Goal: Transaction & Acquisition: Purchase product/service

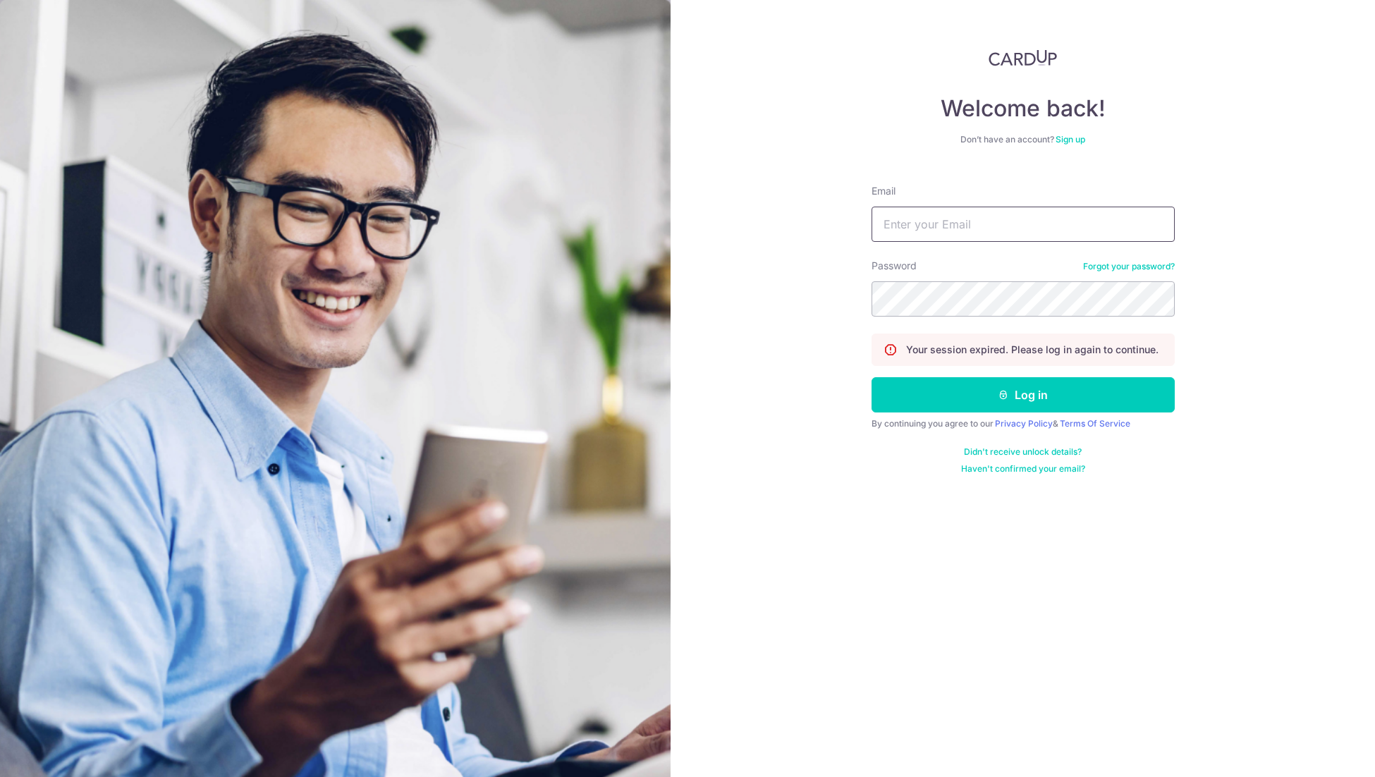
type input "[EMAIL_ADDRESS][DOMAIN_NAME]"
click at [1017, 400] on button "Log in" at bounding box center [1022, 394] width 303 height 35
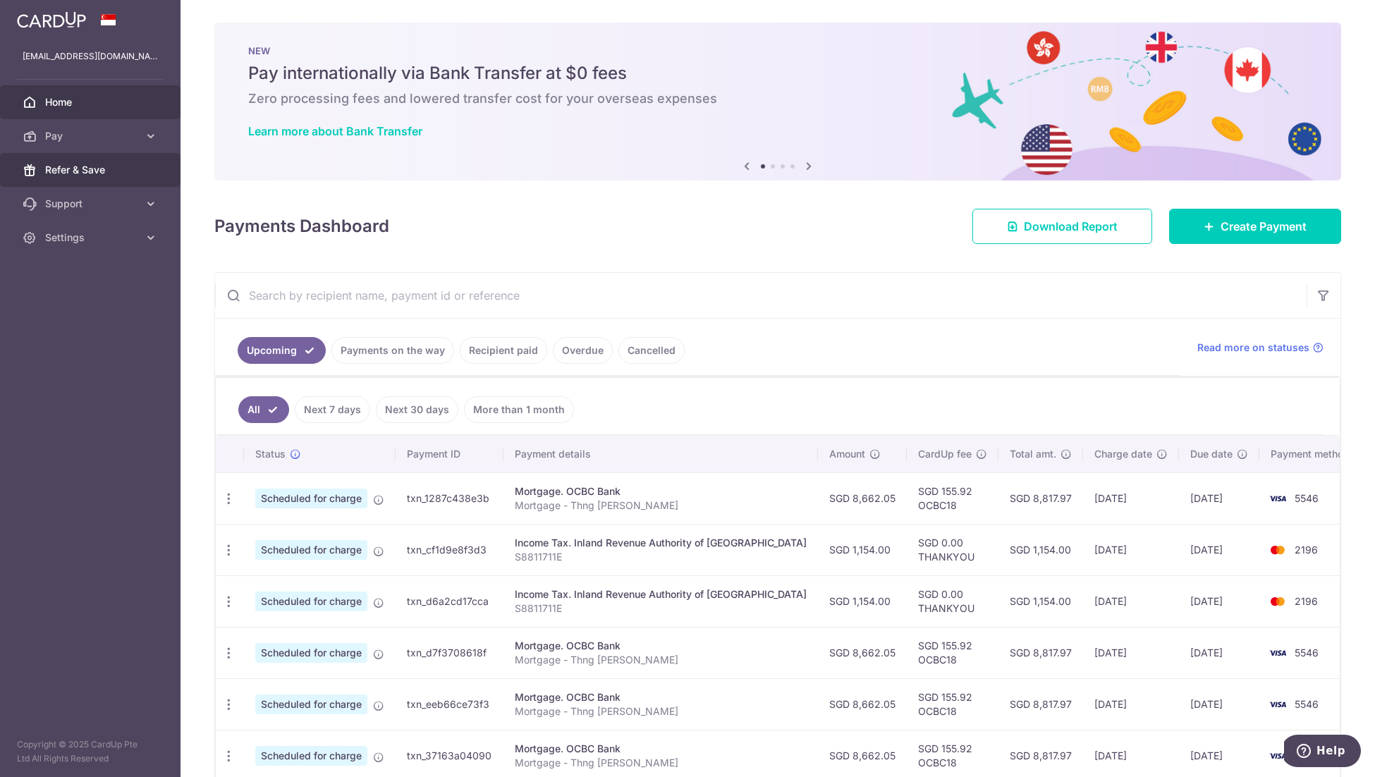
click at [113, 178] on link "Refer & Save" at bounding box center [90, 170] width 180 height 34
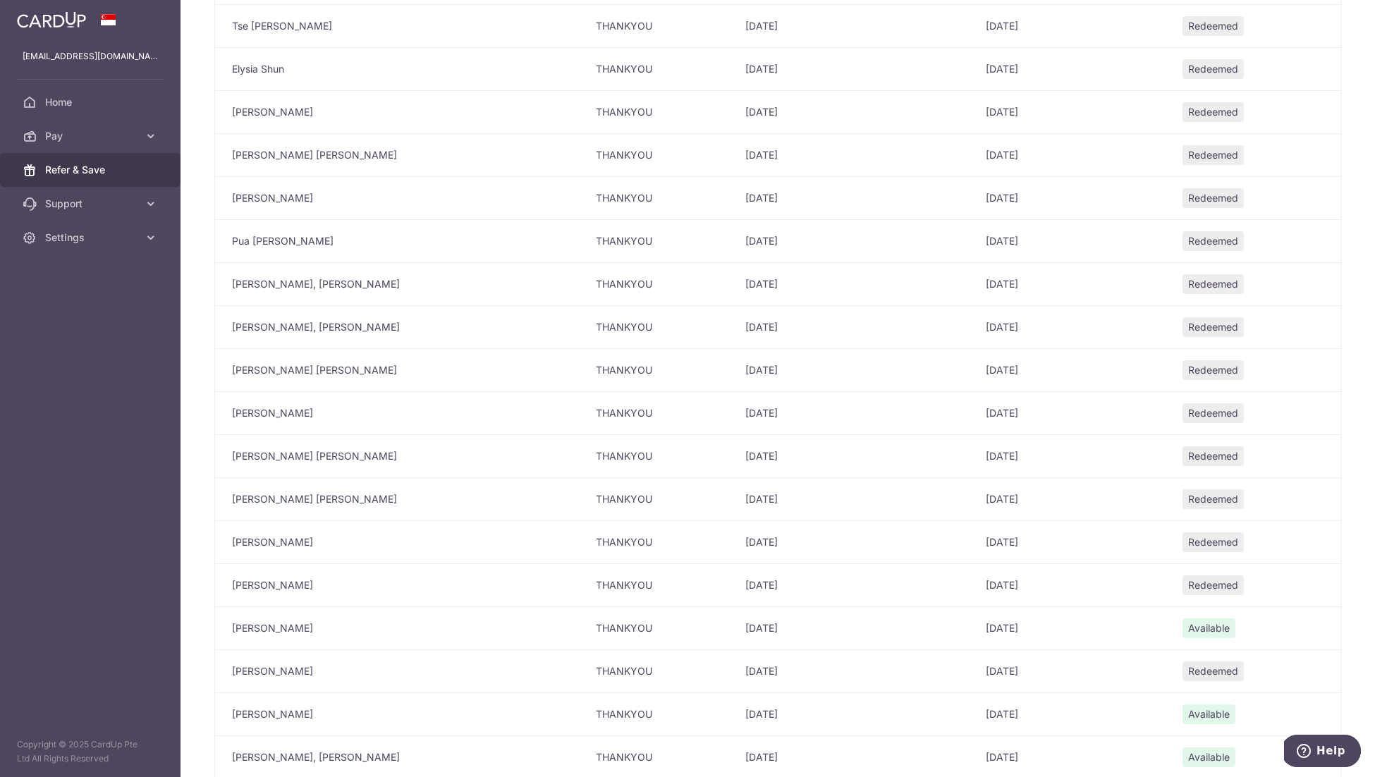
scroll to position [1344, 0]
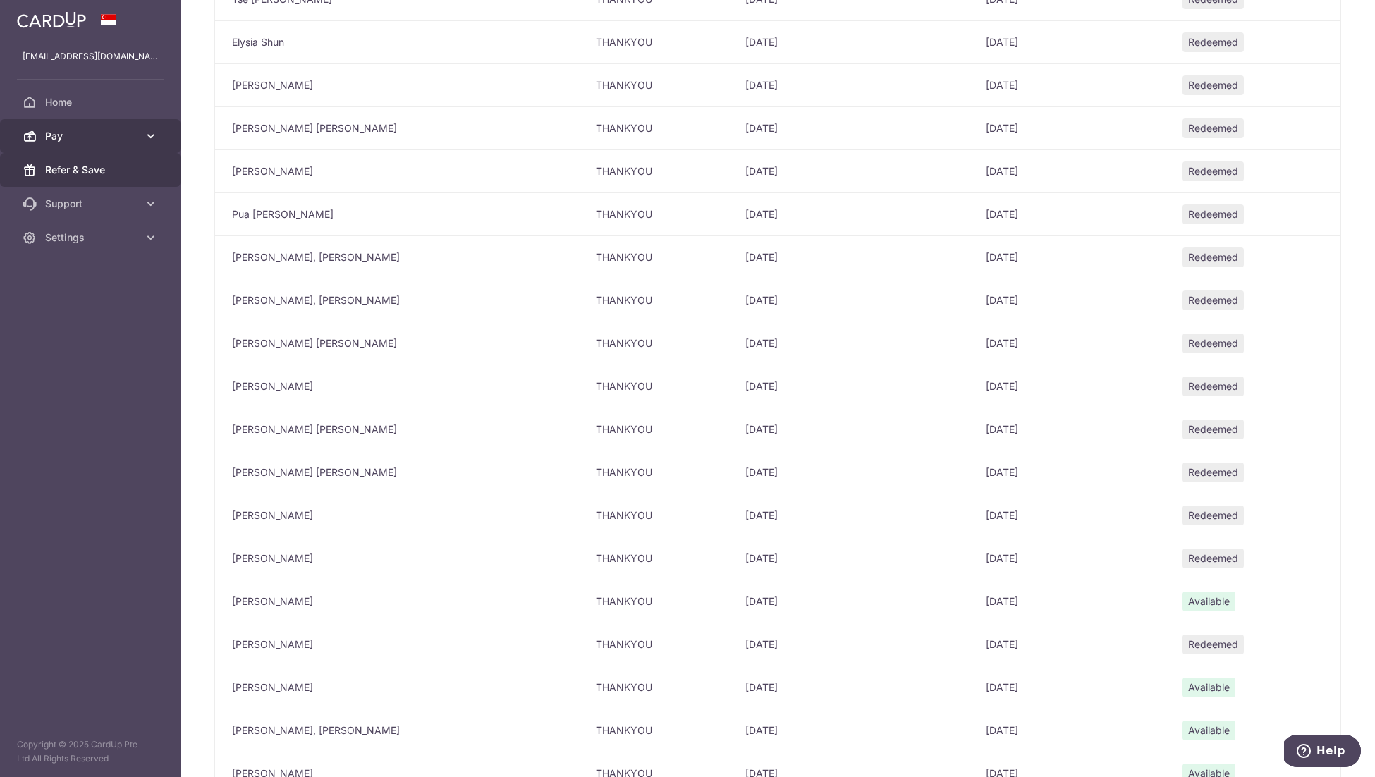
click at [78, 134] on span "Pay" at bounding box center [91, 136] width 93 height 14
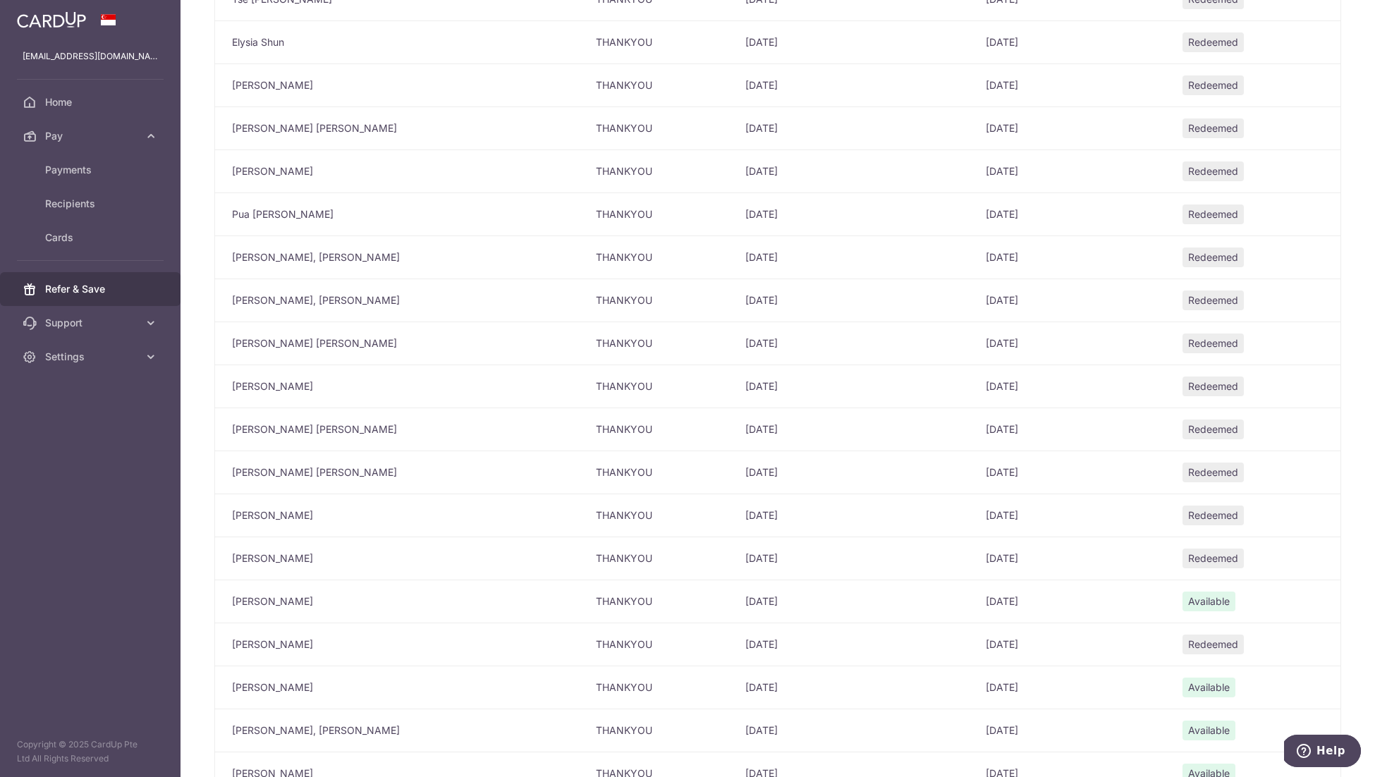
scroll to position [1585, 0]
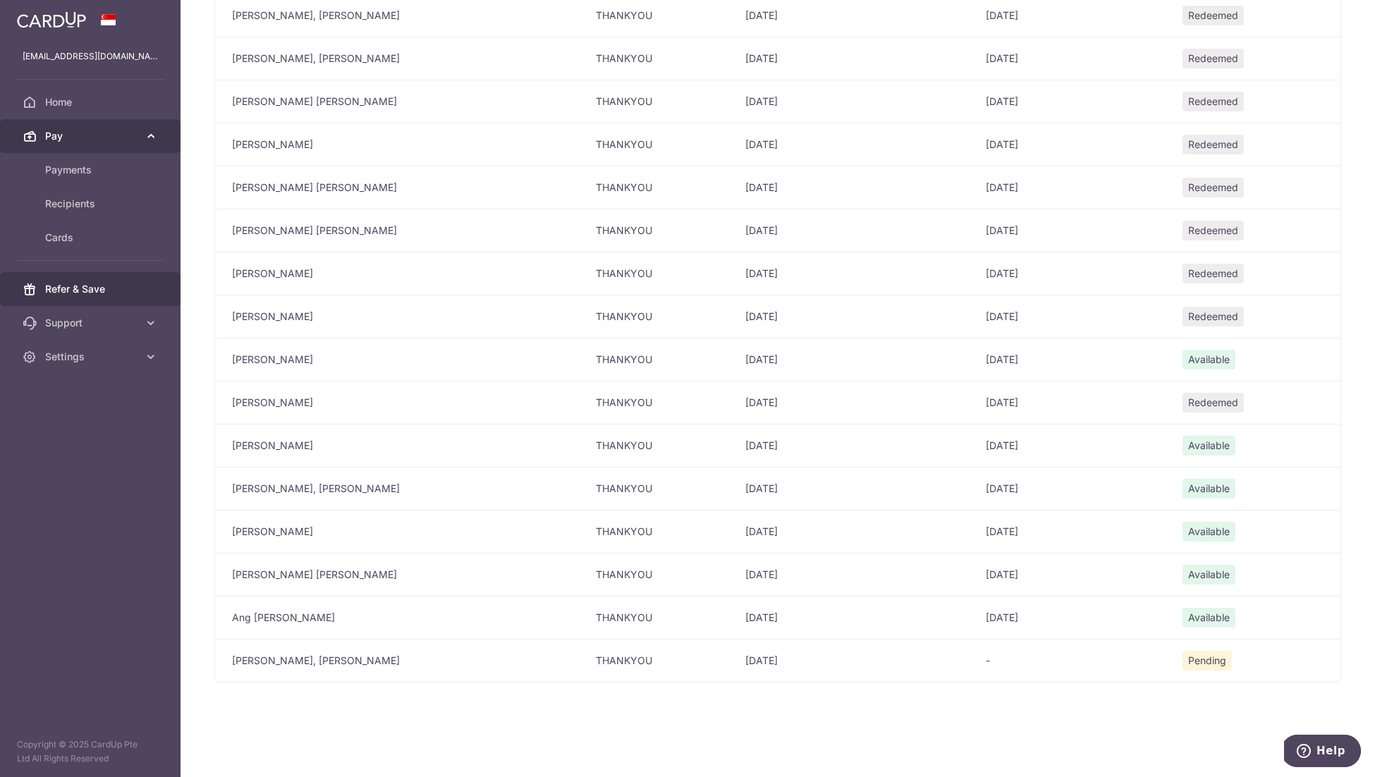
click at [86, 147] on link "Pay" at bounding box center [90, 136] width 180 height 34
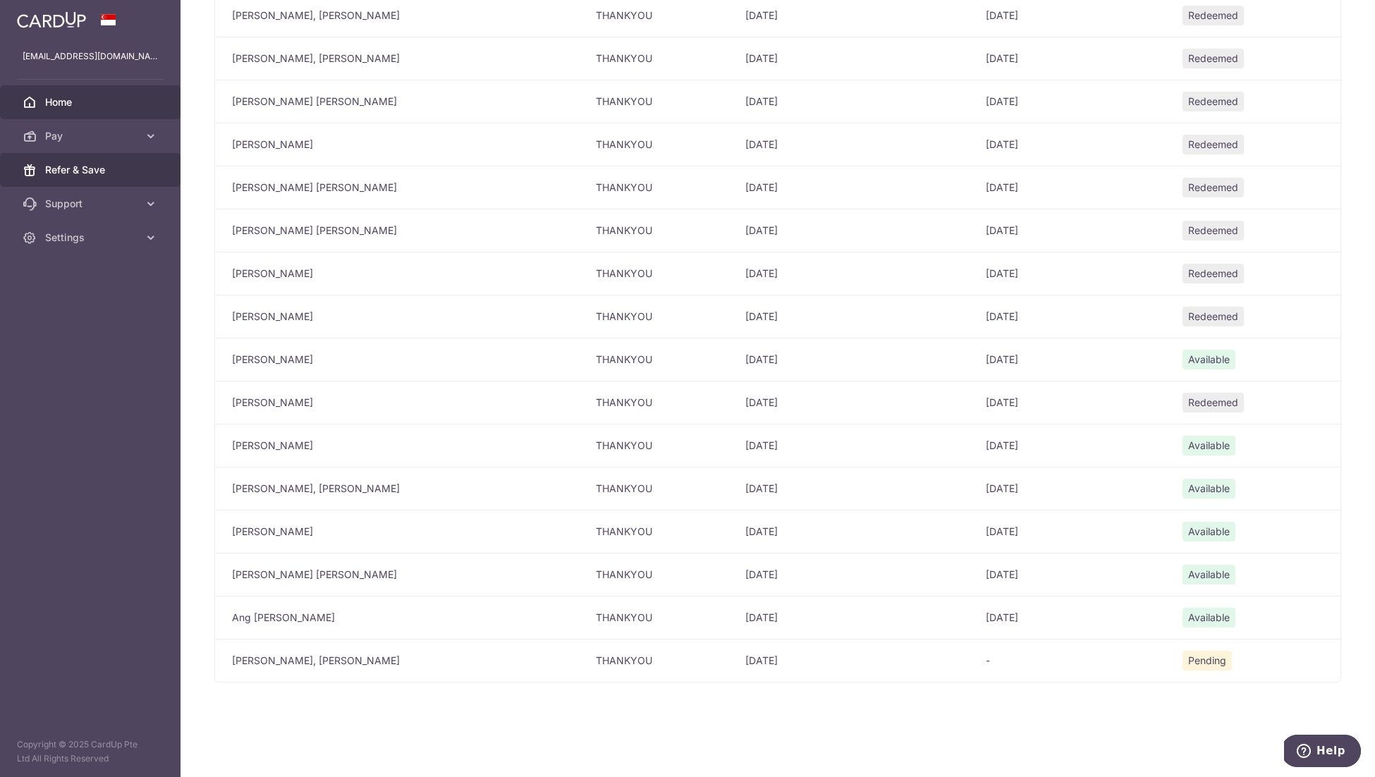
click at [91, 112] on link "Home" at bounding box center [90, 102] width 180 height 34
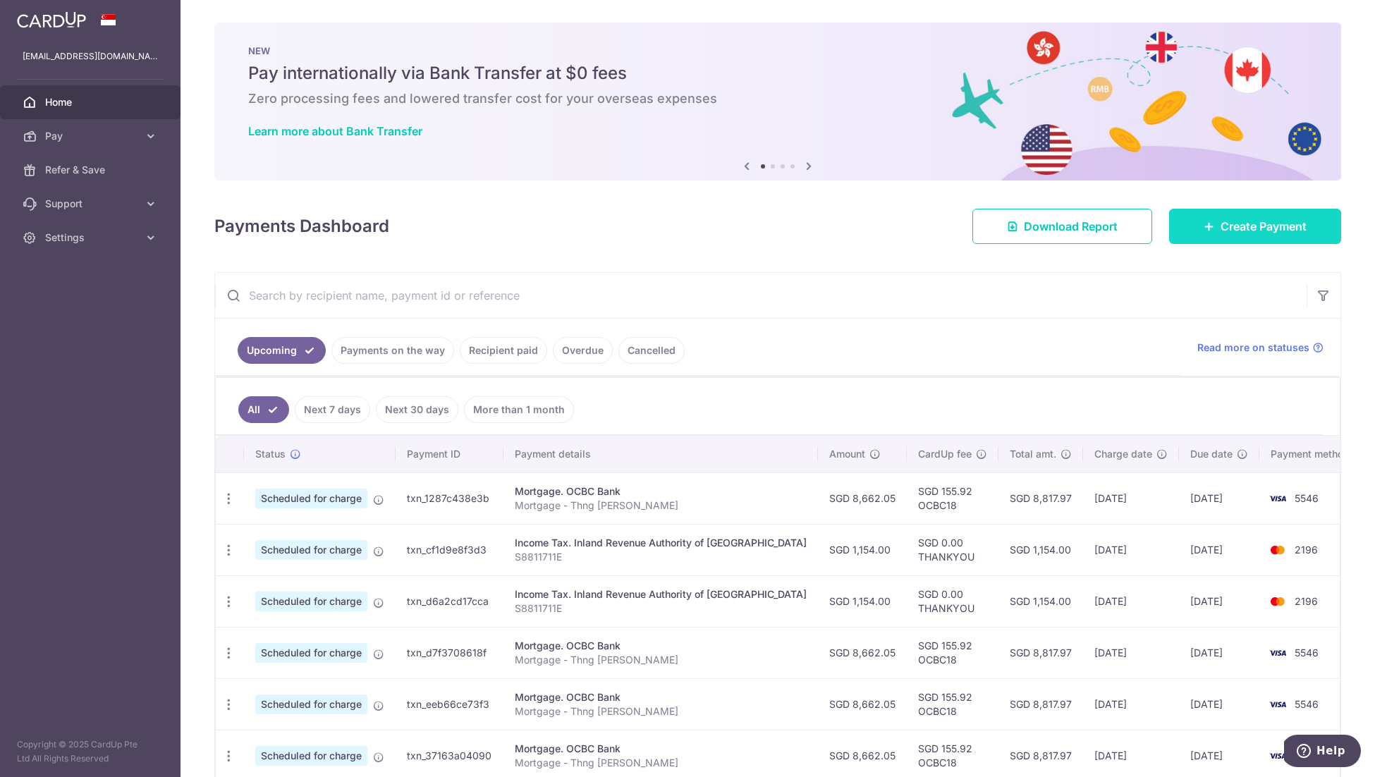
click at [1282, 238] on link "Create Payment" at bounding box center [1255, 226] width 172 height 35
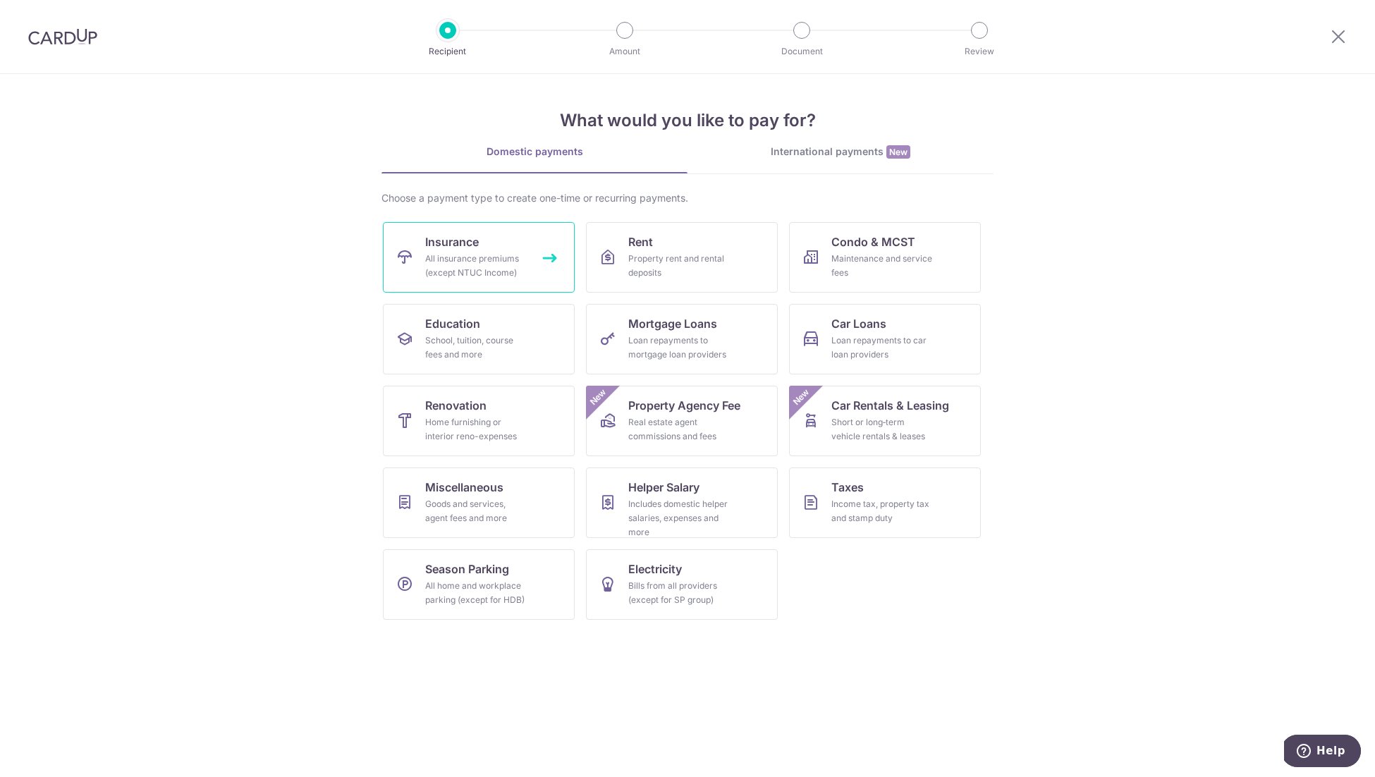
click at [466, 279] on div "All insurance premiums (except NTUC Income)" at bounding box center [476, 266] width 102 height 28
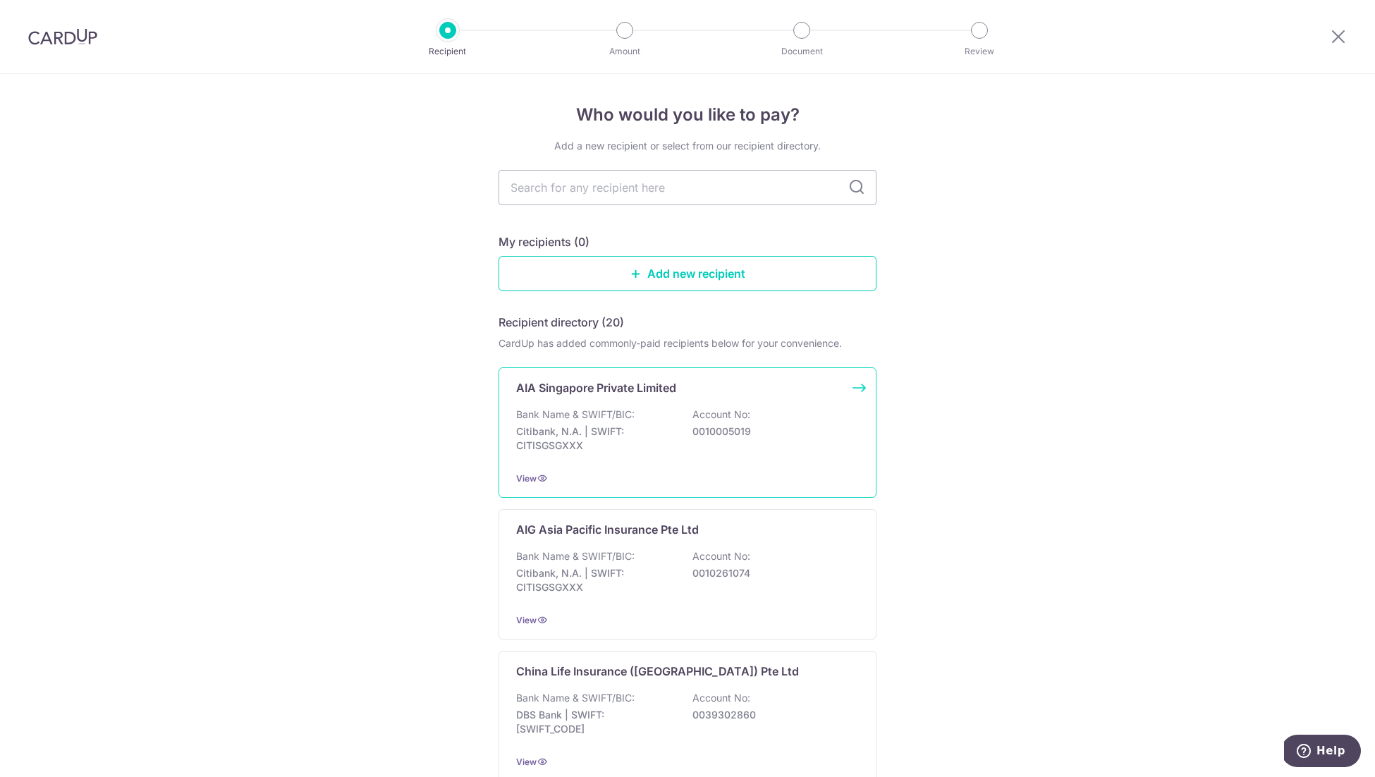
click at [630, 440] on p "Citibank, N.A. | SWIFT: CITISGSGXXX" at bounding box center [595, 438] width 158 height 28
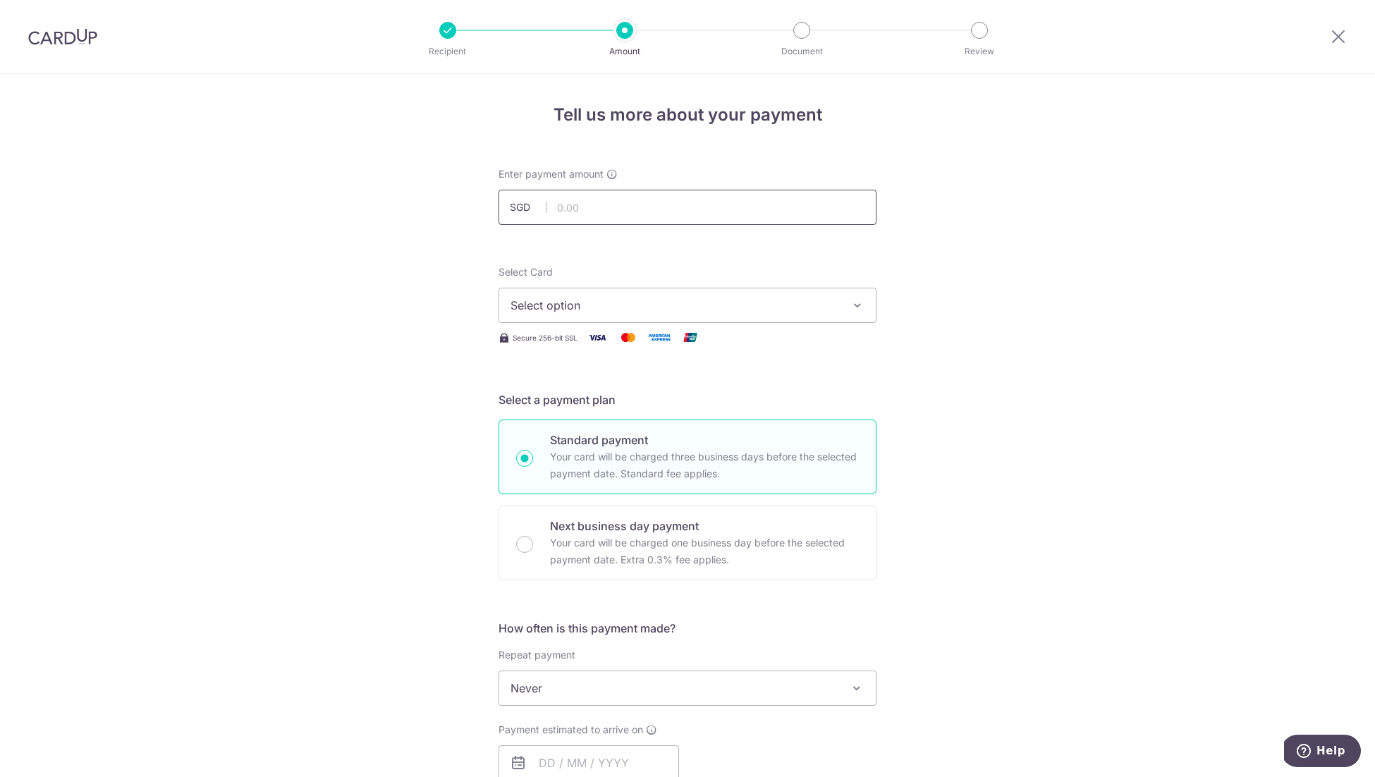
click at [665, 195] on input "text" at bounding box center [687, 207] width 378 height 35
type input "1,154.00"
click at [635, 312] on span "Select option" at bounding box center [674, 305] width 328 height 17
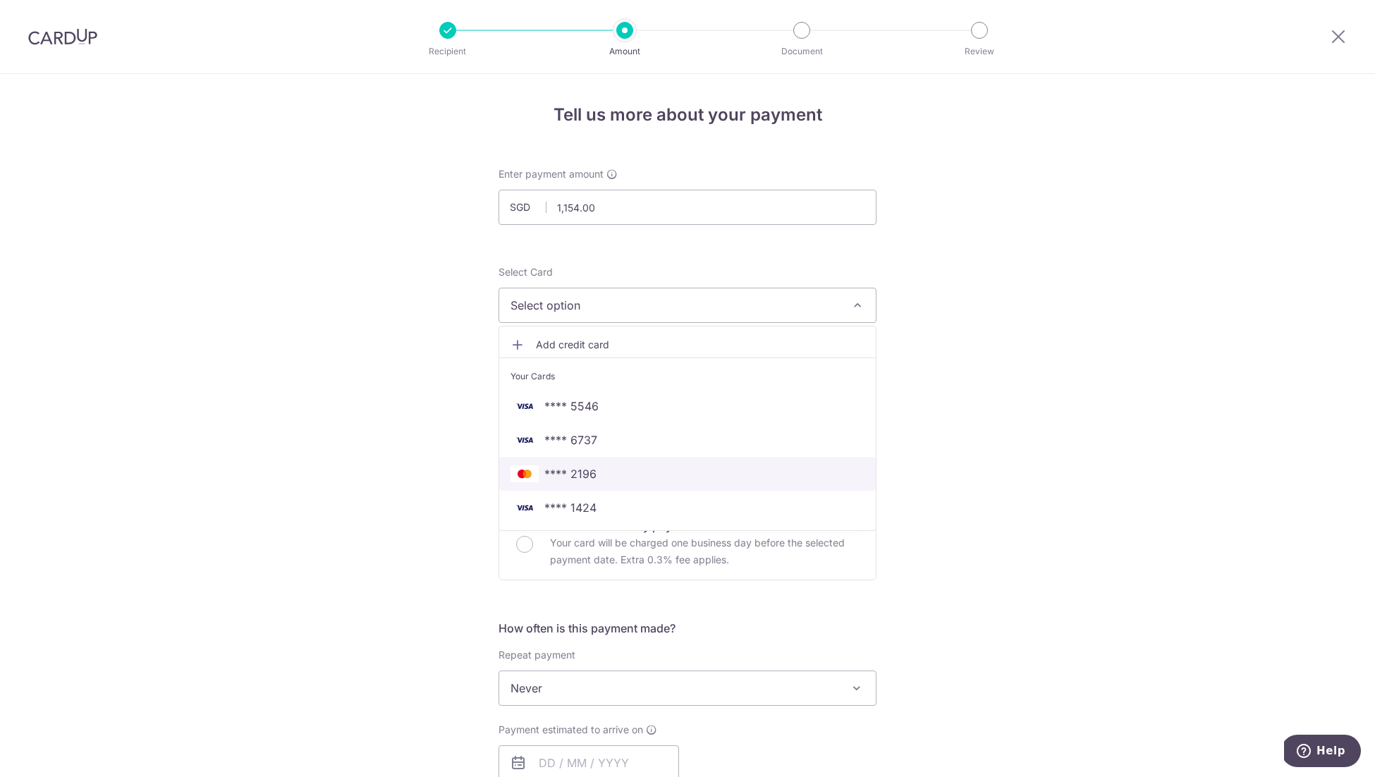
click at [596, 481] on span "**** 2196" at bounding box center [687, 473] width 354 height 17
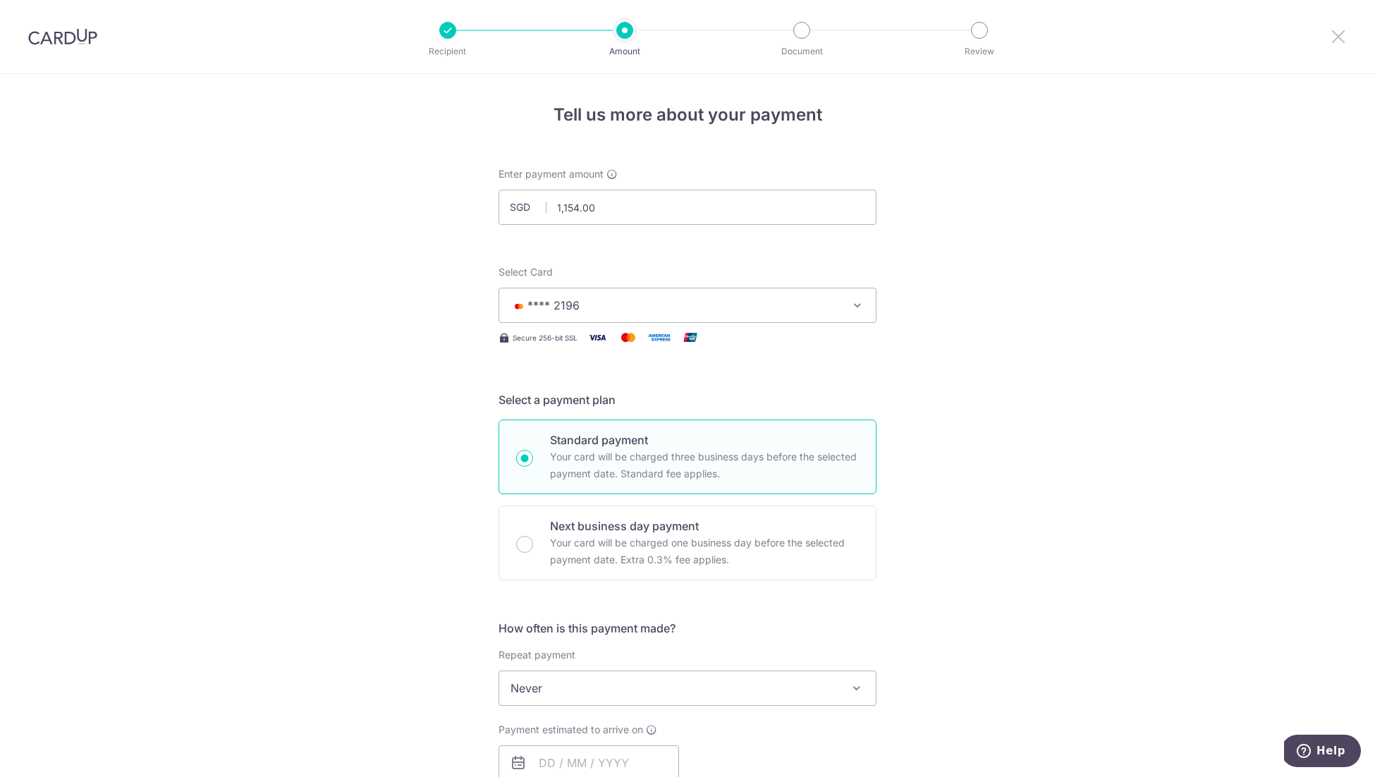
click at [1339, 37] on icon at bounding box center [1337, 36] width 17 height 18
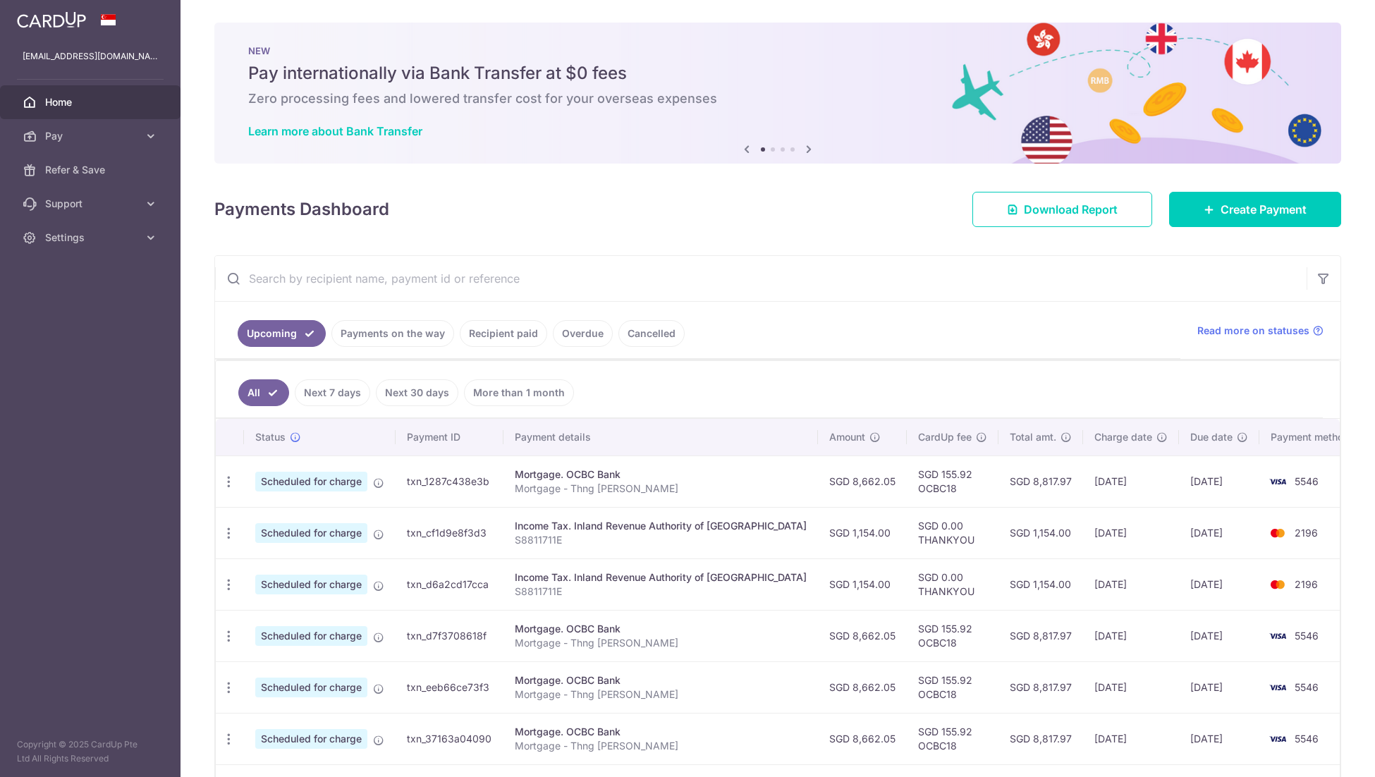
scroll to position [296, 0]
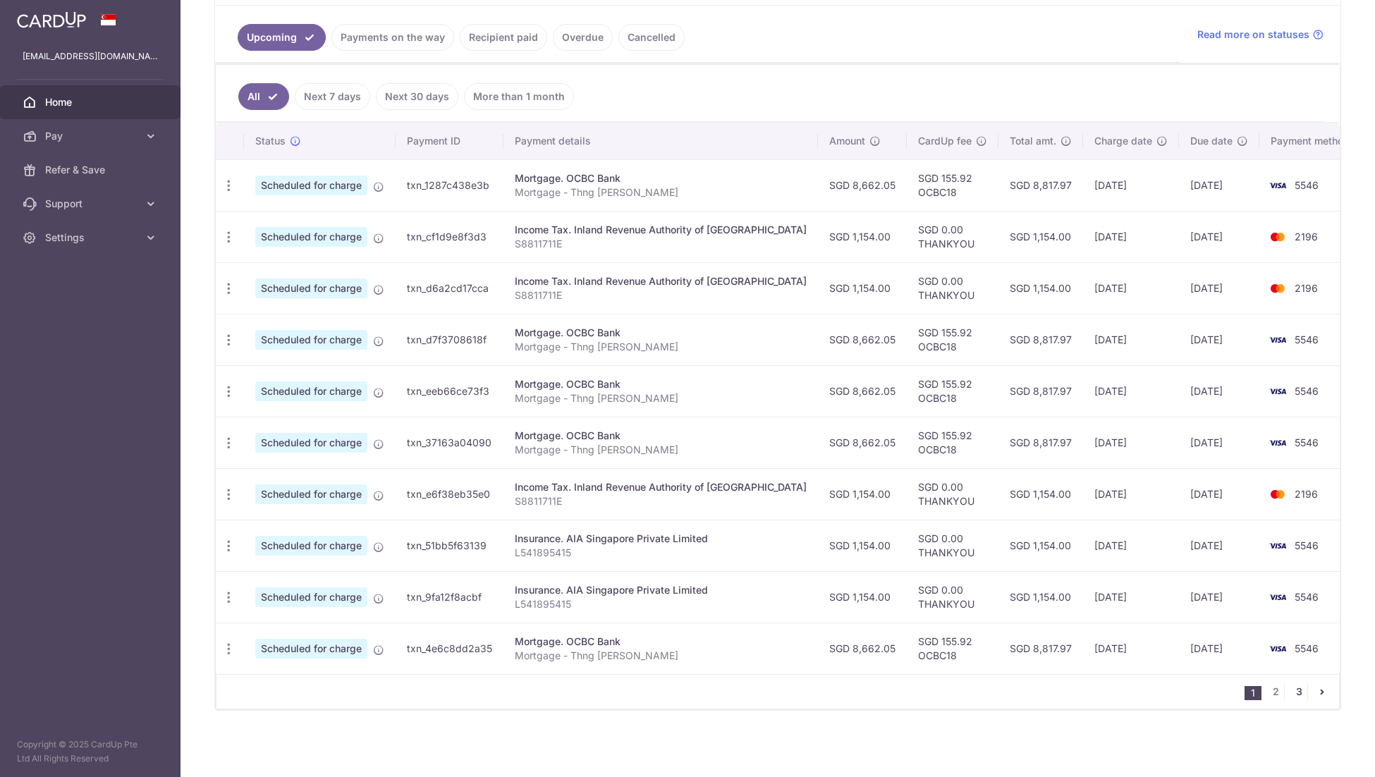
click at [1293, 692] on link "3" at bounding box center [1298, 691] width 17 height 17
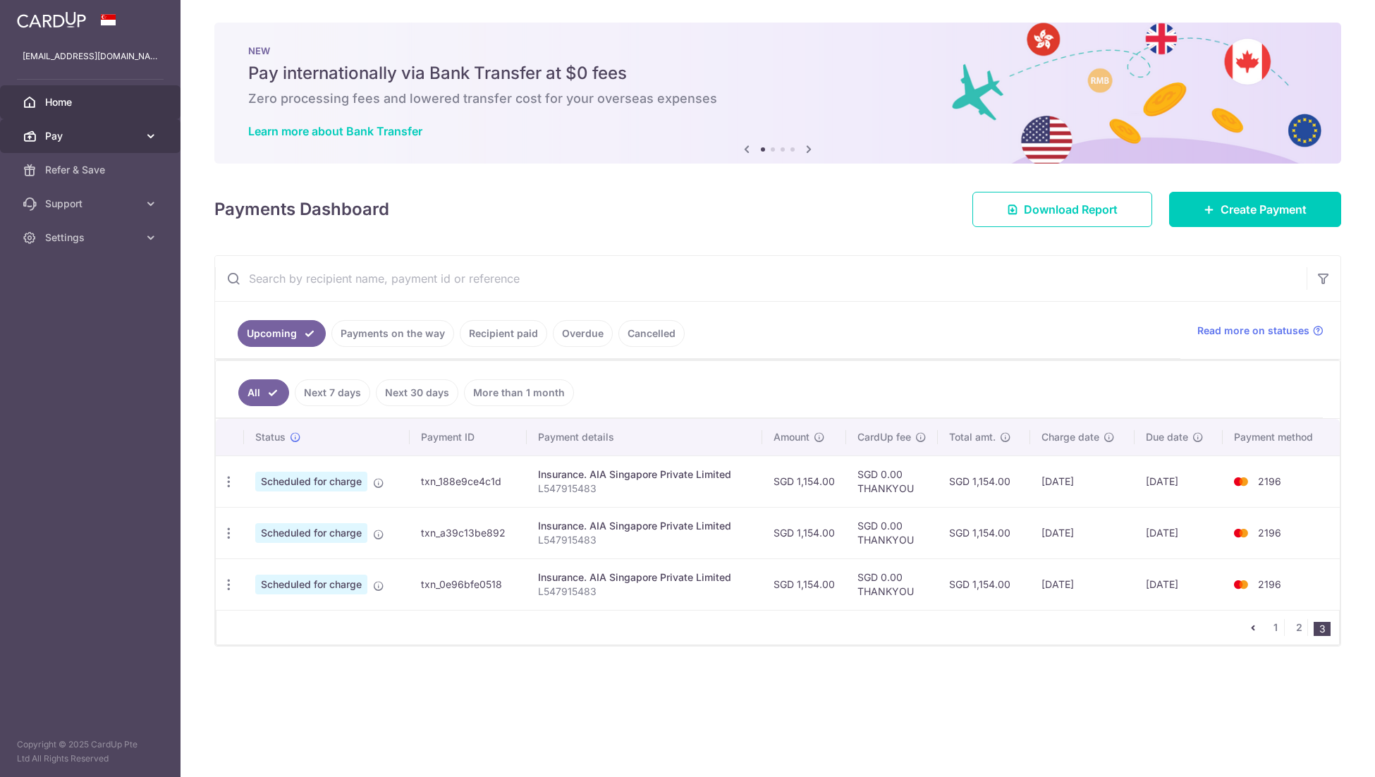
click at [149, 127] on link "Pay" at bounding box center [90, 136] width 180 height 34
click at [118, 159] on link "Payments" at bounding box center [90, 170] width 180 height 34
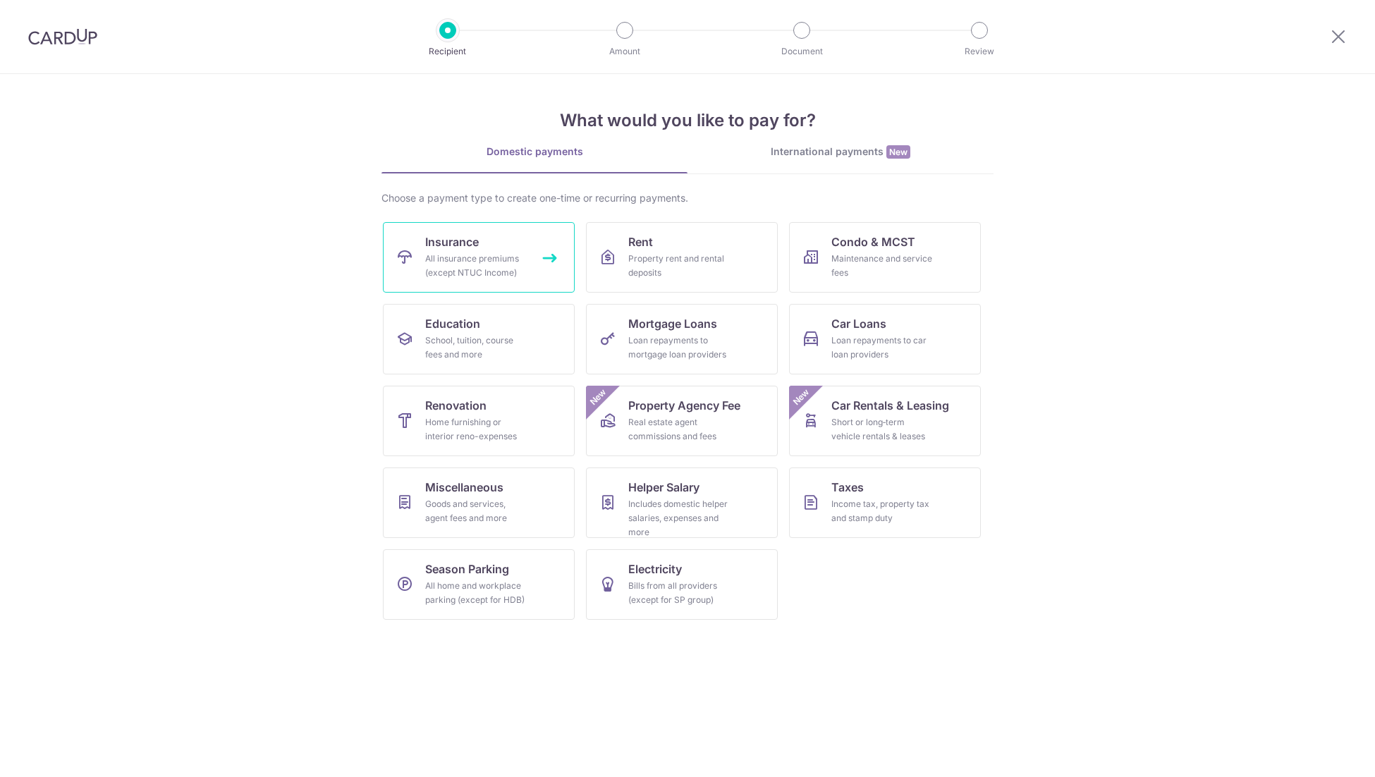
click at [486, 262] on div "All insurance premiums (except NTUC Income)" at bounding box center [476, 266] width 102 height 28
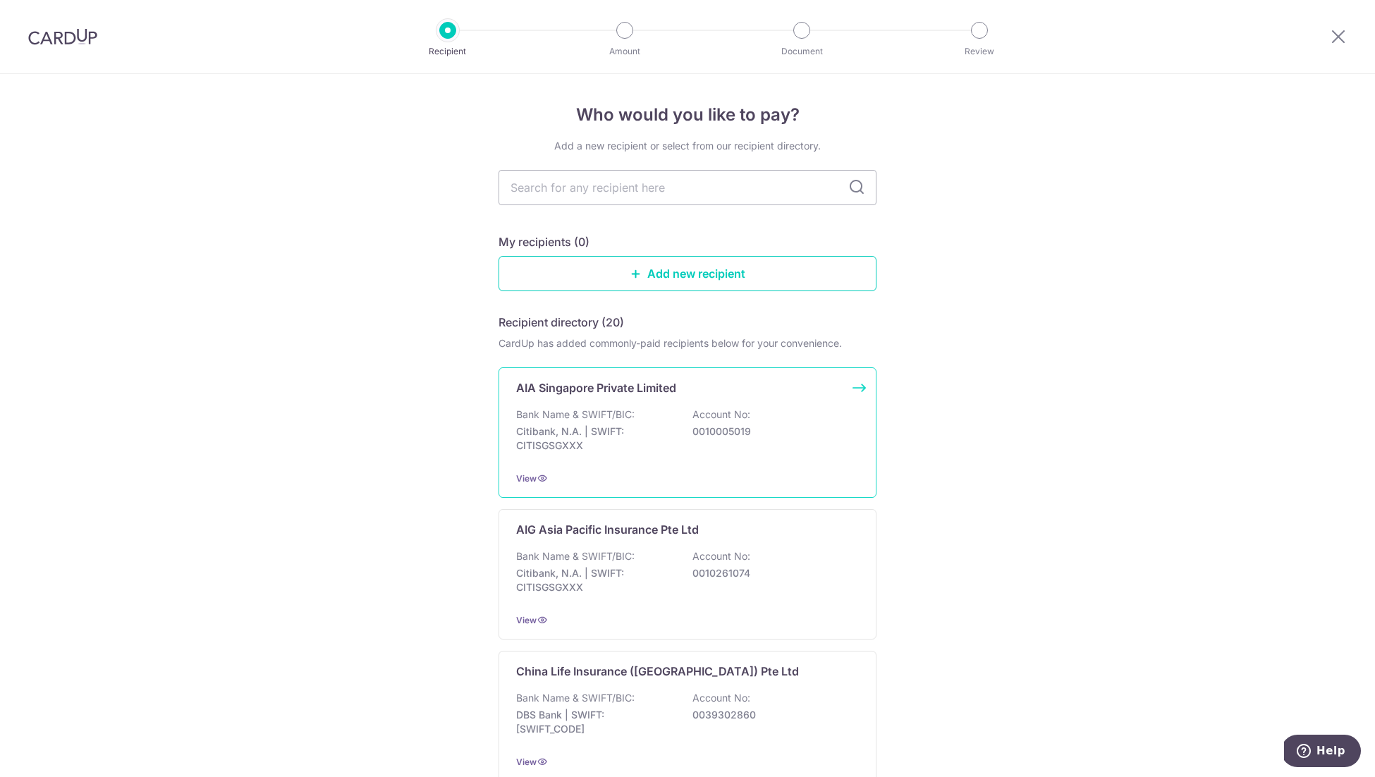
click at [661, 417] on div "Bank Name & SWIFT/BIC: Citibank, N.A. | SWIFT: CITISGSGXXX Account No: 00100050…" at bounding box center [687, 433] width 343 height 52
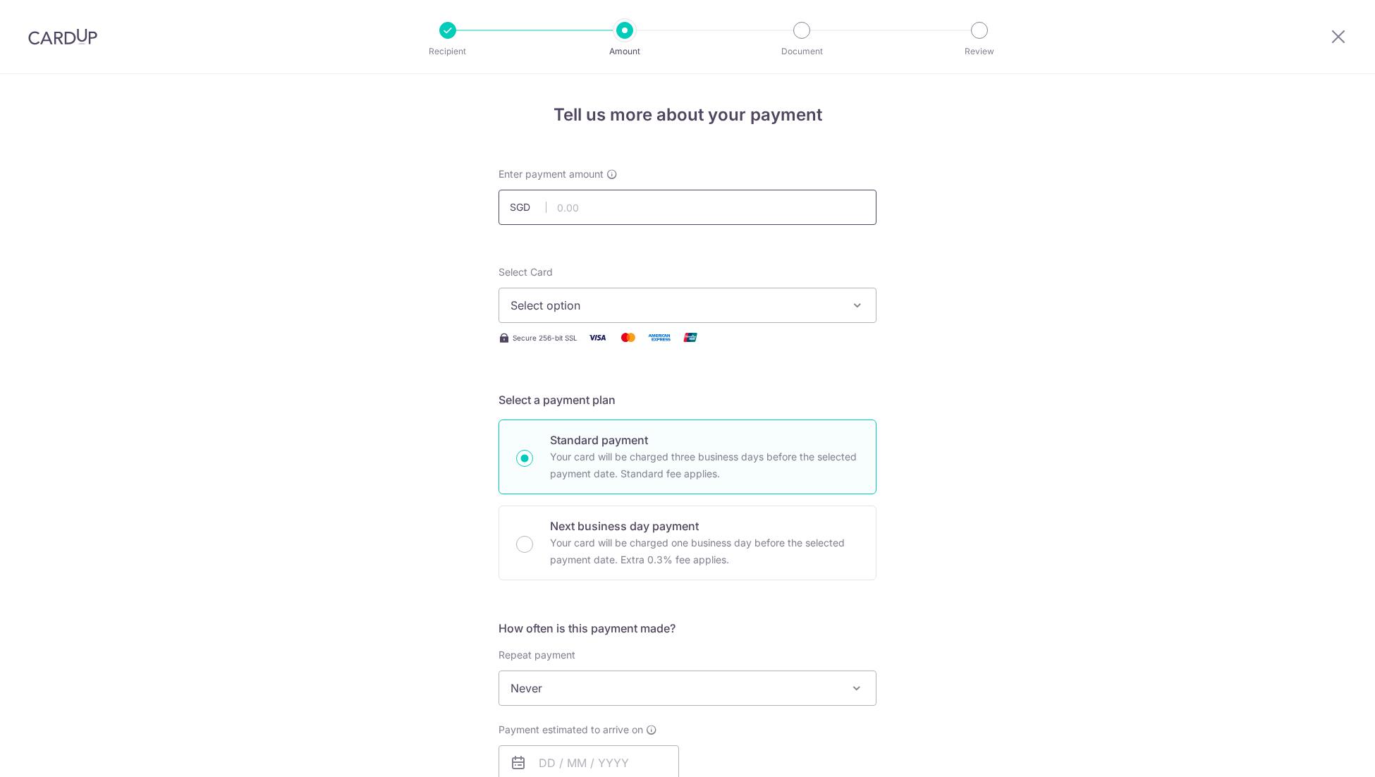
click at [638, 203] on input "text" at bounding box center [687, 207] width 378 height 35
type input "1,154.00"
click at [619, 307] on span "Select option" at bounding box center [674, 305] width 328 height 17
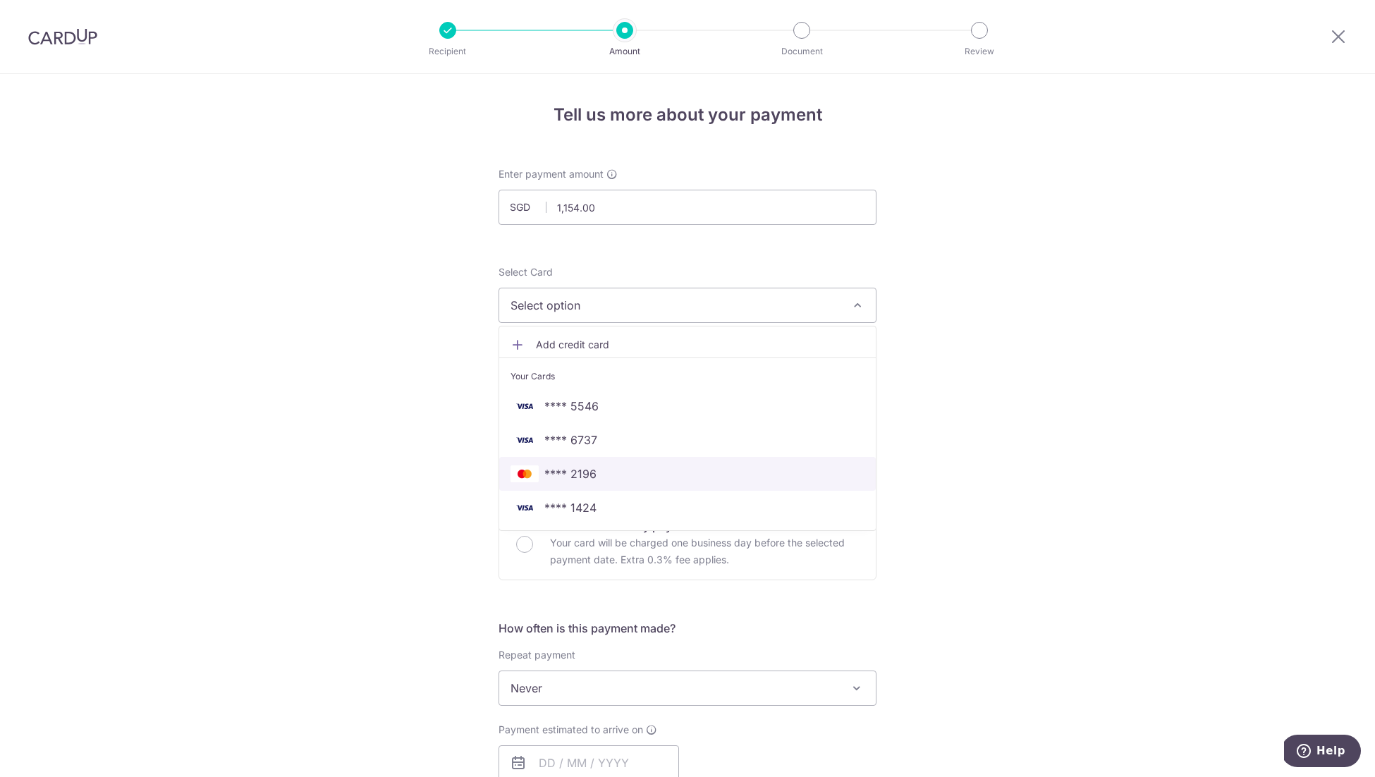
click at [602, 463] on link "**** 2196" at bounding box center [687, 474] width 376 height 34
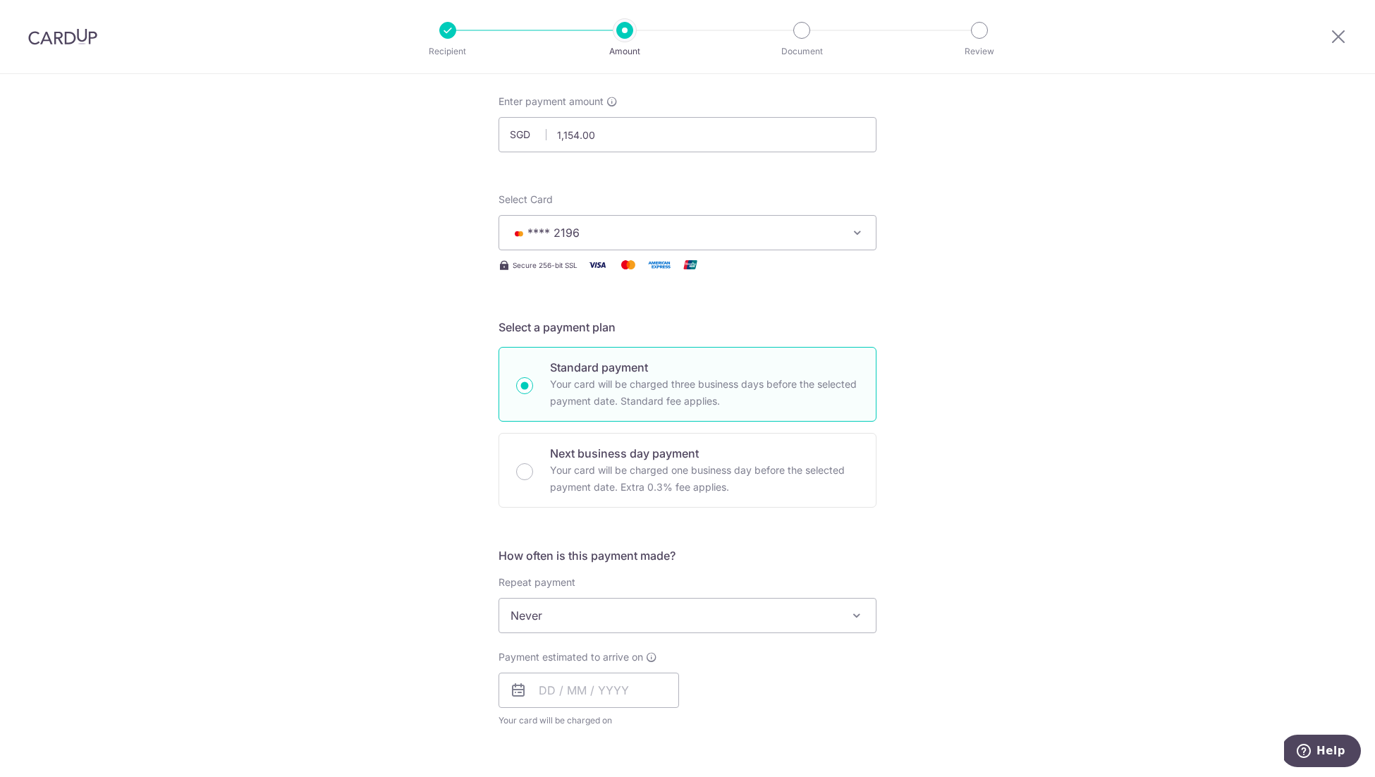
scroll to position [99, 0]
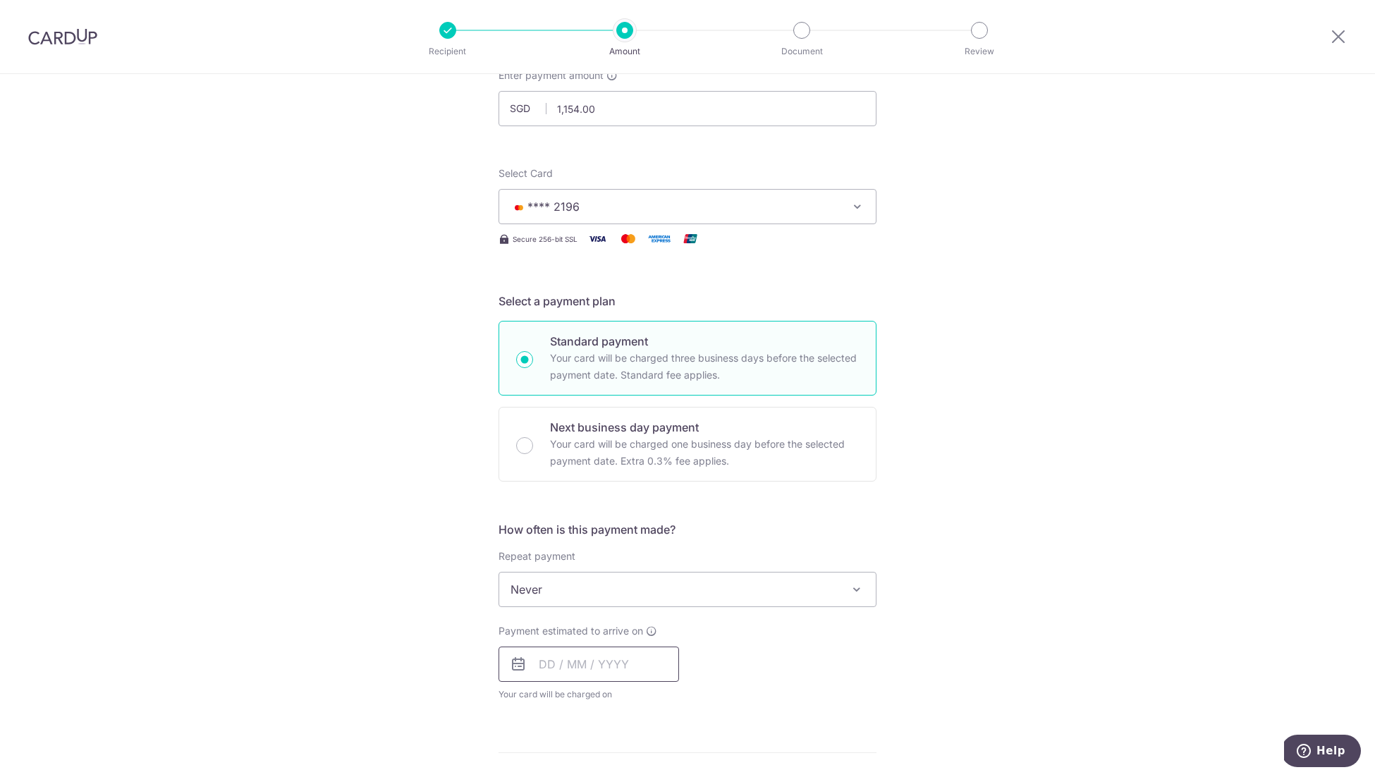
click at [553, 662] on input "text" at bounding box center [588, 663] width 180 height 35
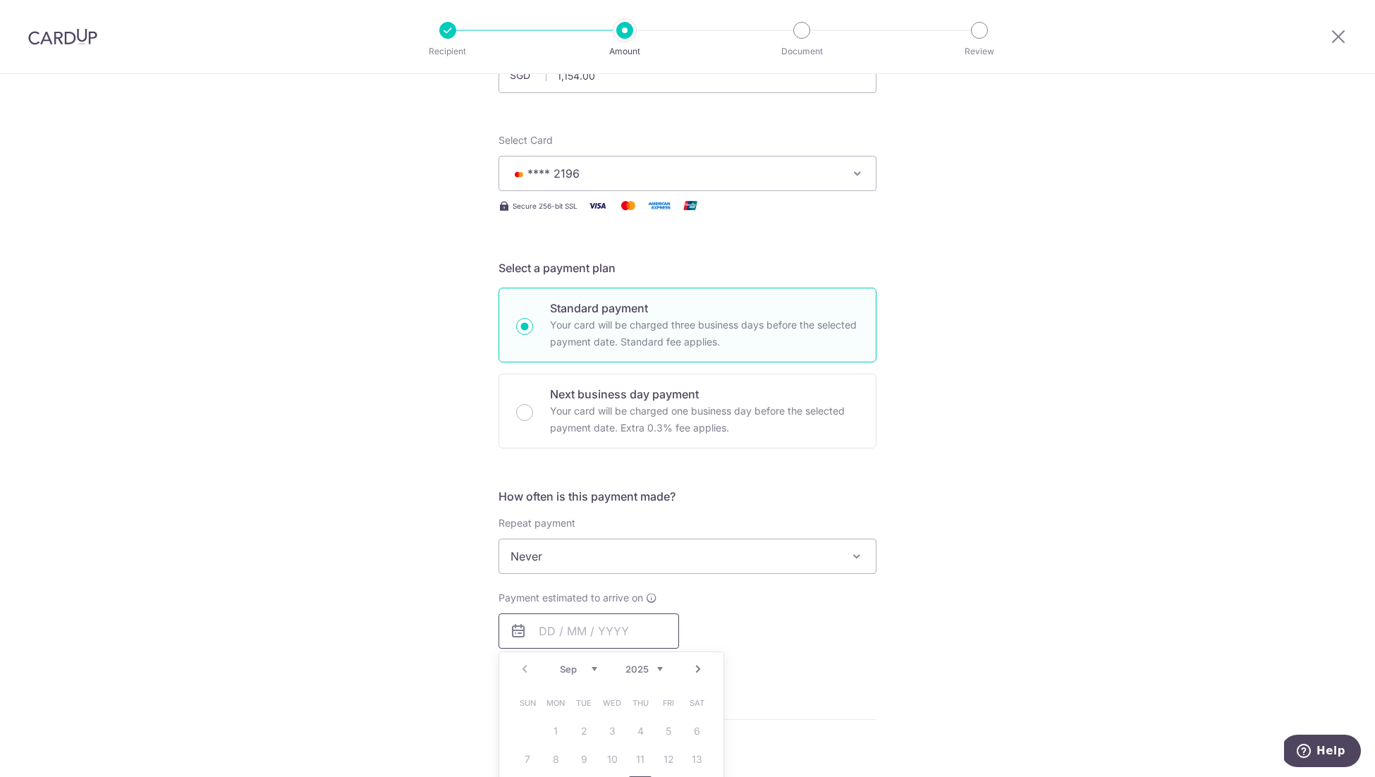
scroll to position [200, 0]
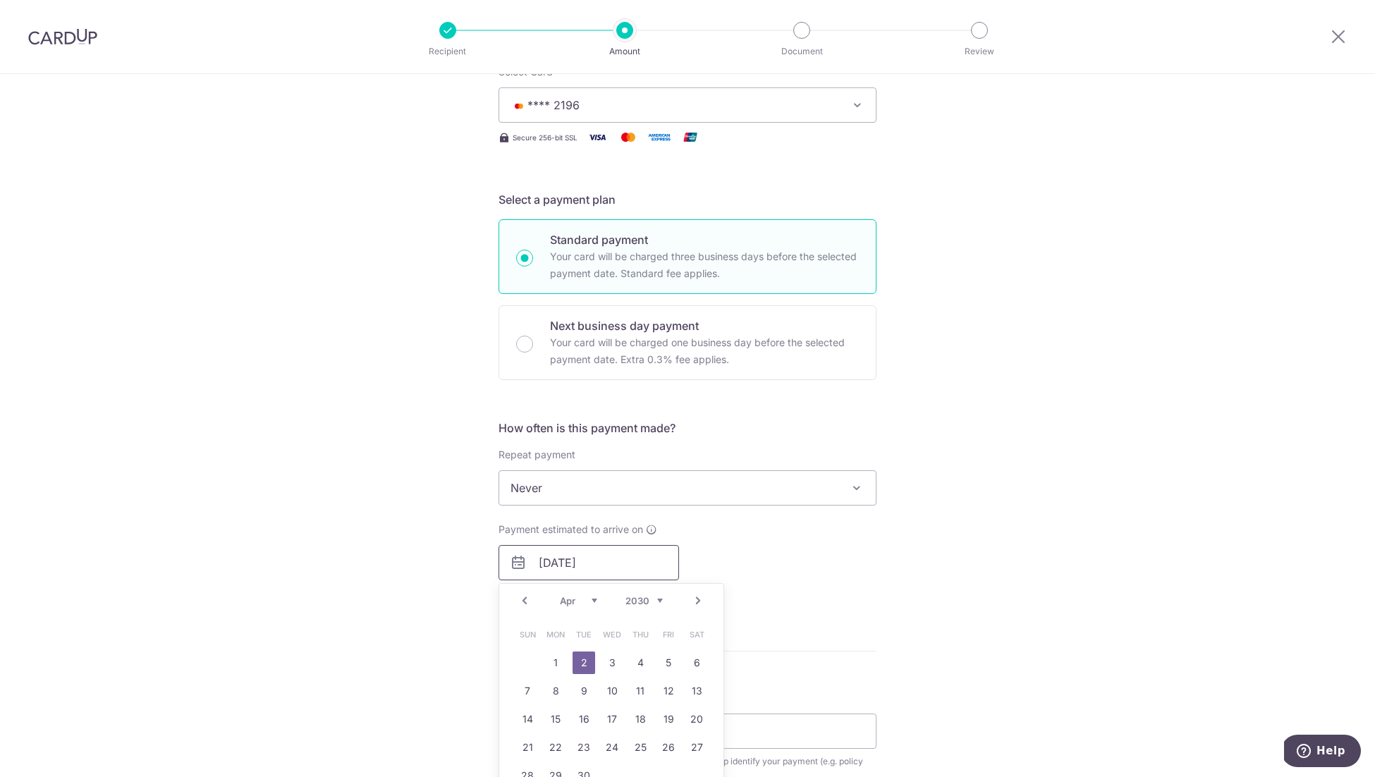
type input "[DATE]"
click at [584, 659] on link "2" at bounding box center [583, 662] width 23 height 23
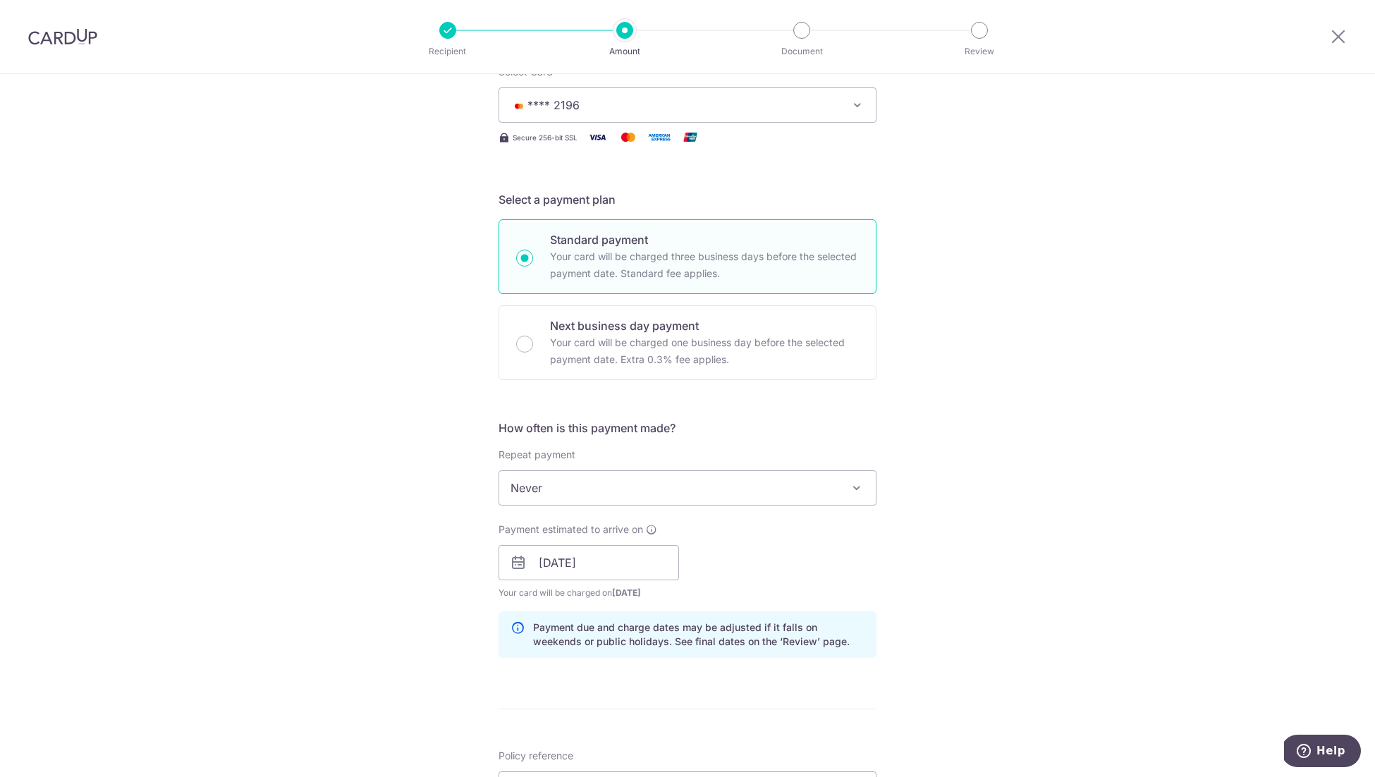
click at [822, 565] on div "Payment estimated to arrive on [DATE] Prev Next Apr May Jun [DATE] Aug Sep Oct …" at bounding box center [687, 561] width 395 height 78
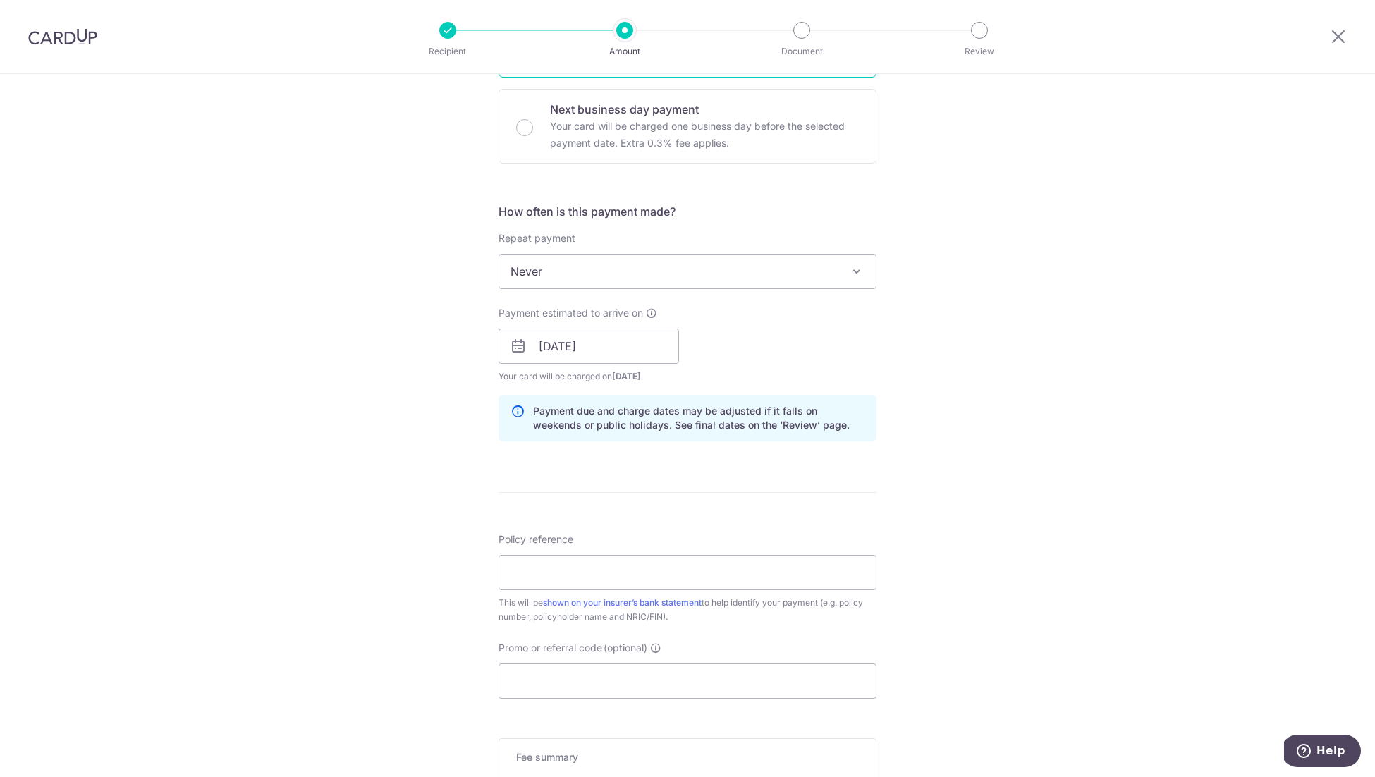
scroll to position [630, 0]
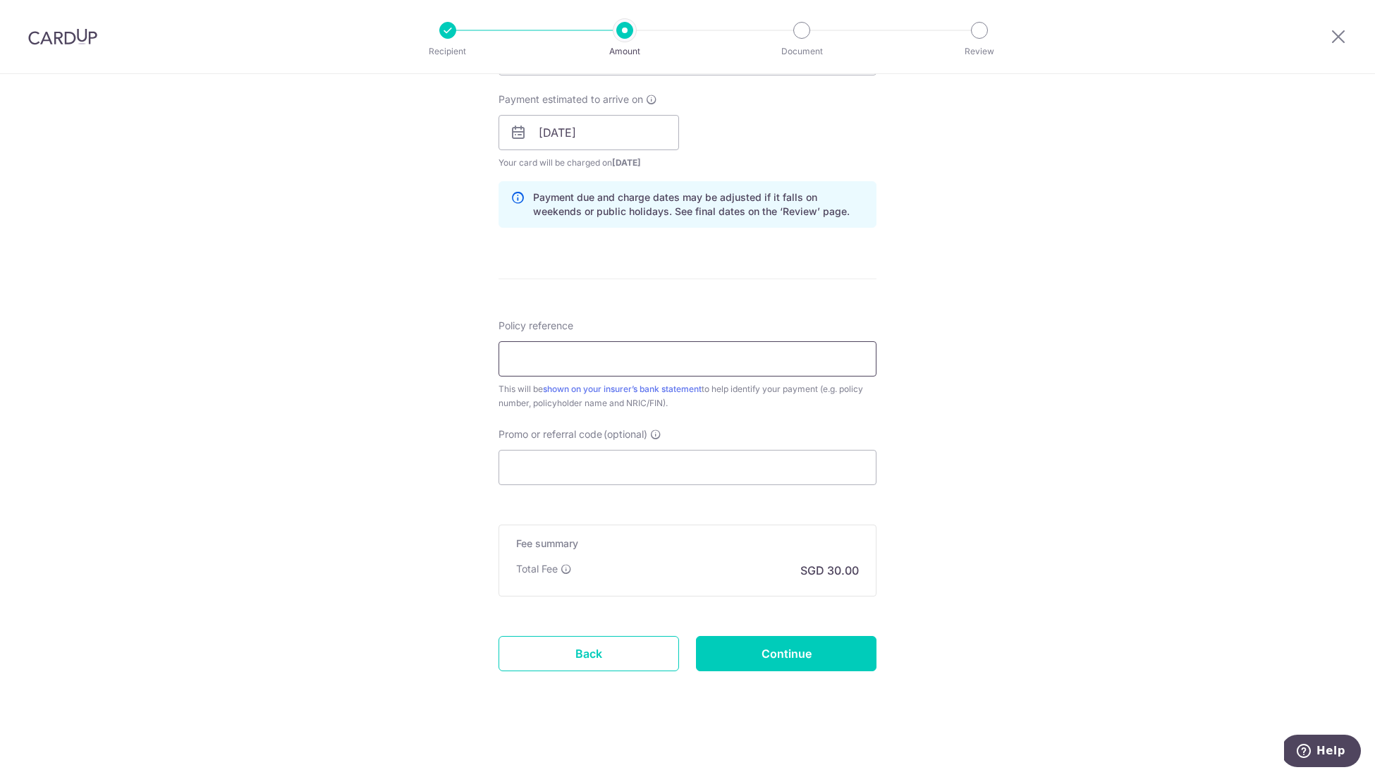
click at [608, 363] on input "Policy reference" at bounding box center [687, 358] width 378 height 35
paste input "L547915483"
type input "L547915483"
click at [601, 460] on input "Promo or referral code (optional)" at bounding box center [687, 467] width 378 height 35
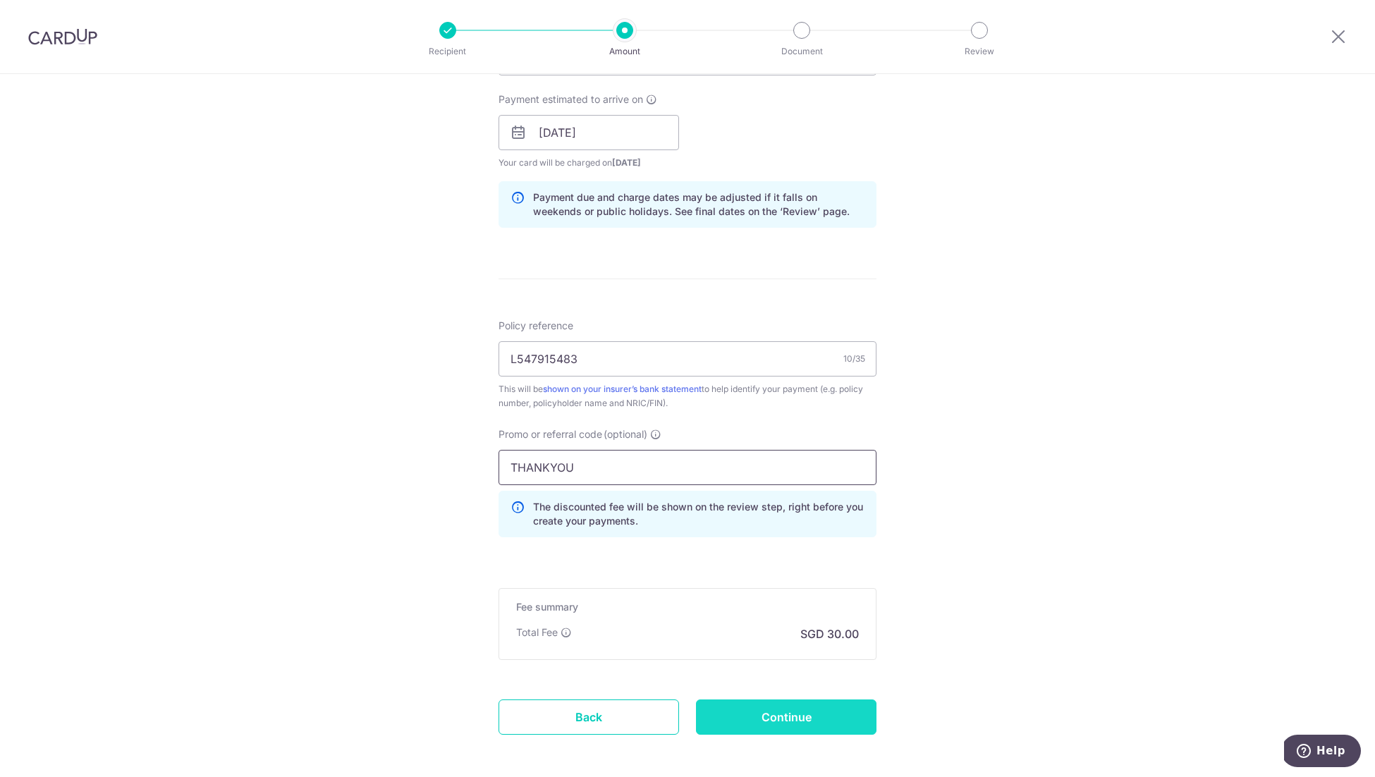
type input "THANKYOU"
click at [786, 722] on input "Continue" at bounding box center [786, 716] width 180 height 35
type input "Create Schedule"
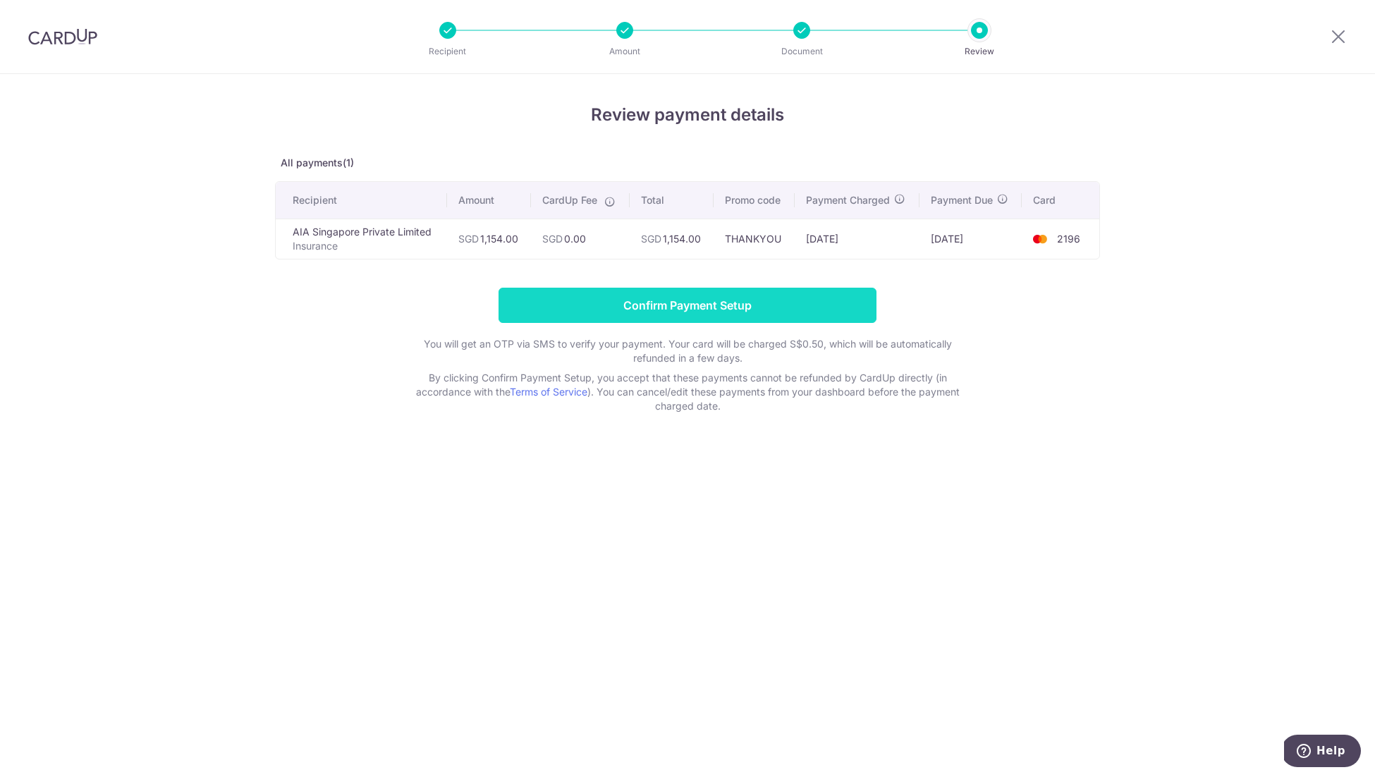
click at [845, 308] on input "Confirm Payment Setup" at bounding box center [687, 305] width 378 height 35
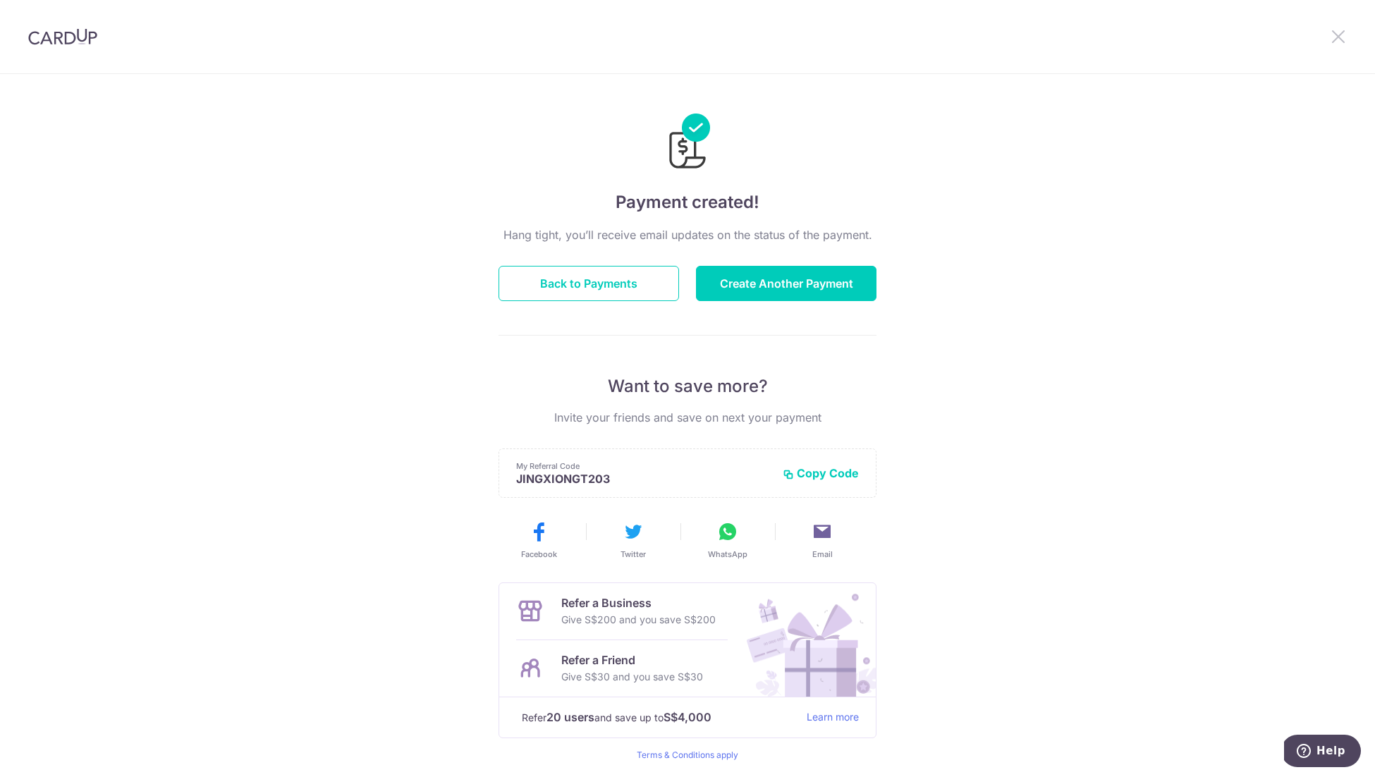
click at [1329, 42] on icon at bounding box center [1337, 36] width 17 height 18
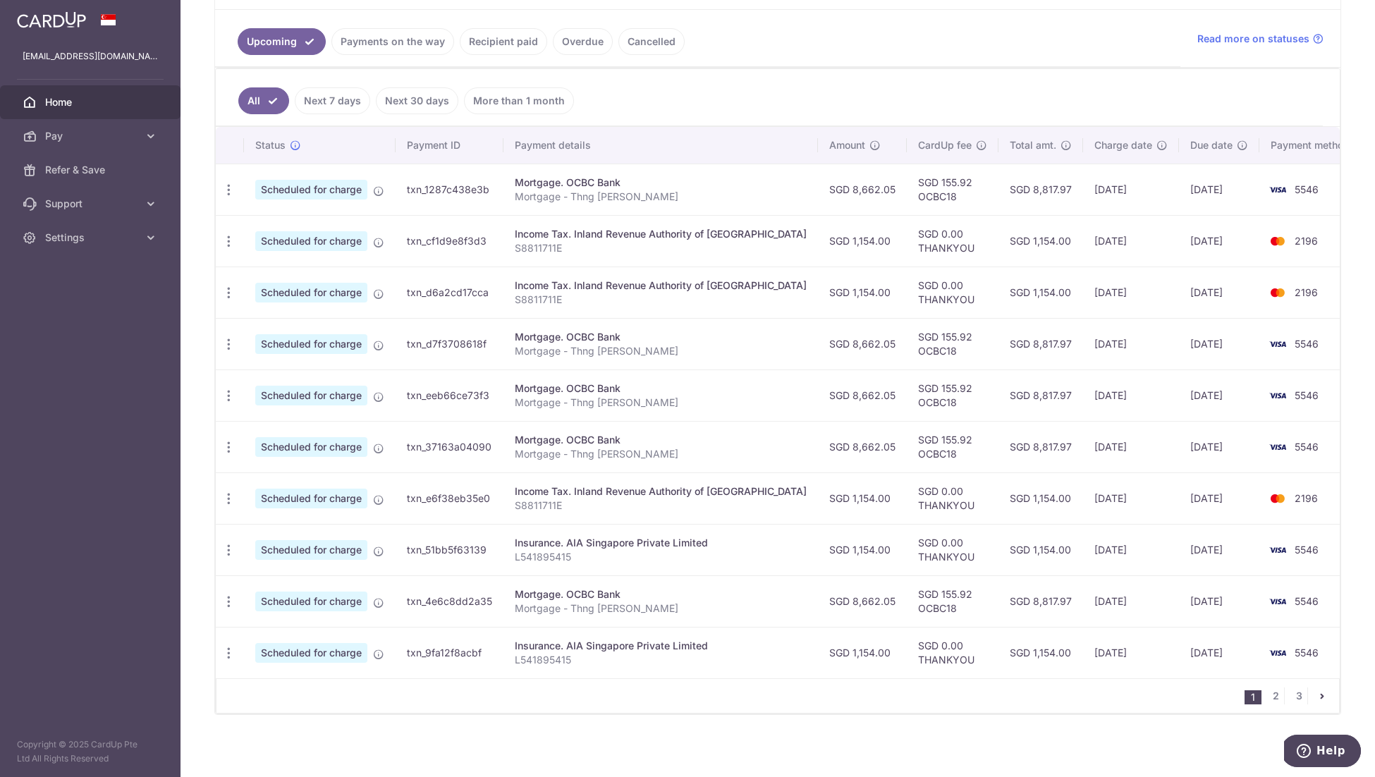
scroll to position [296, 0]
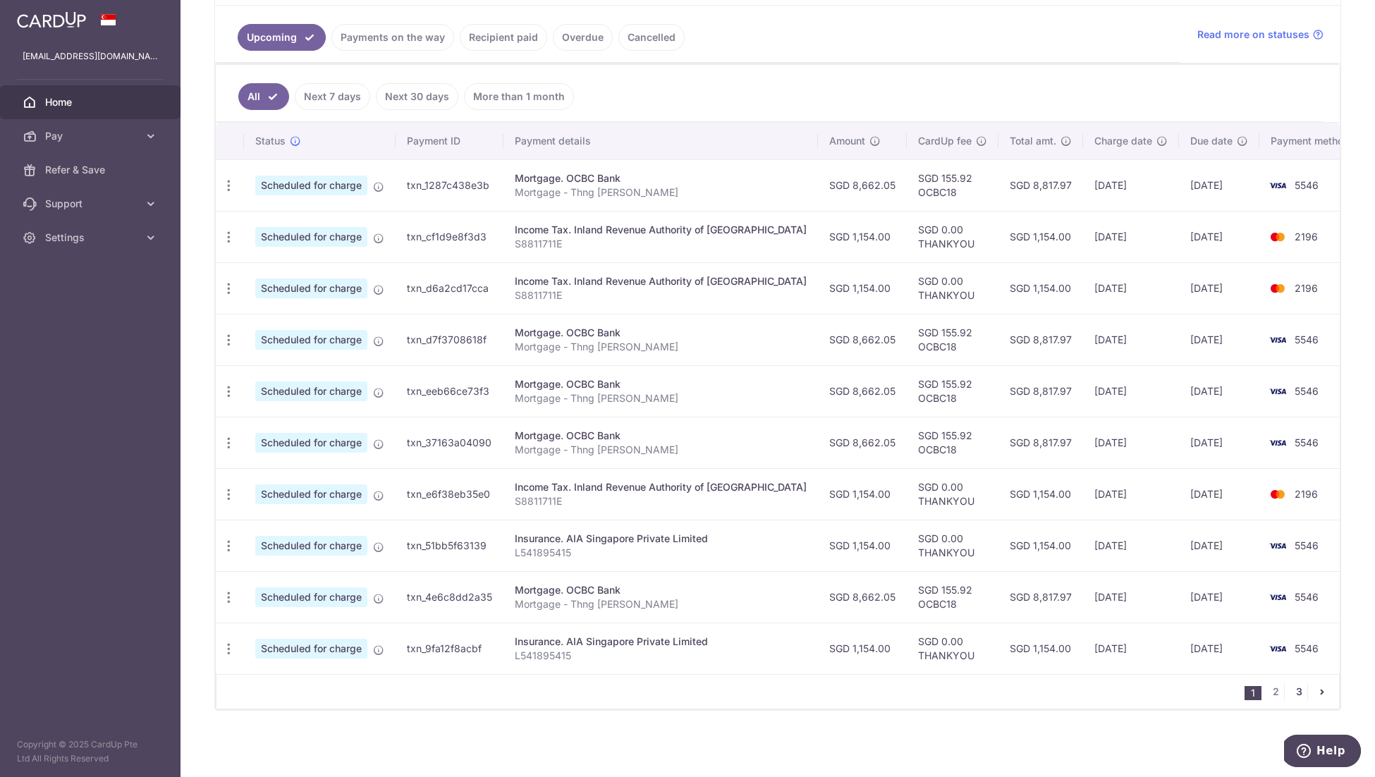
click at [1292, 689] on link "3" at bounding box center [1298, 691] width 17 height 17
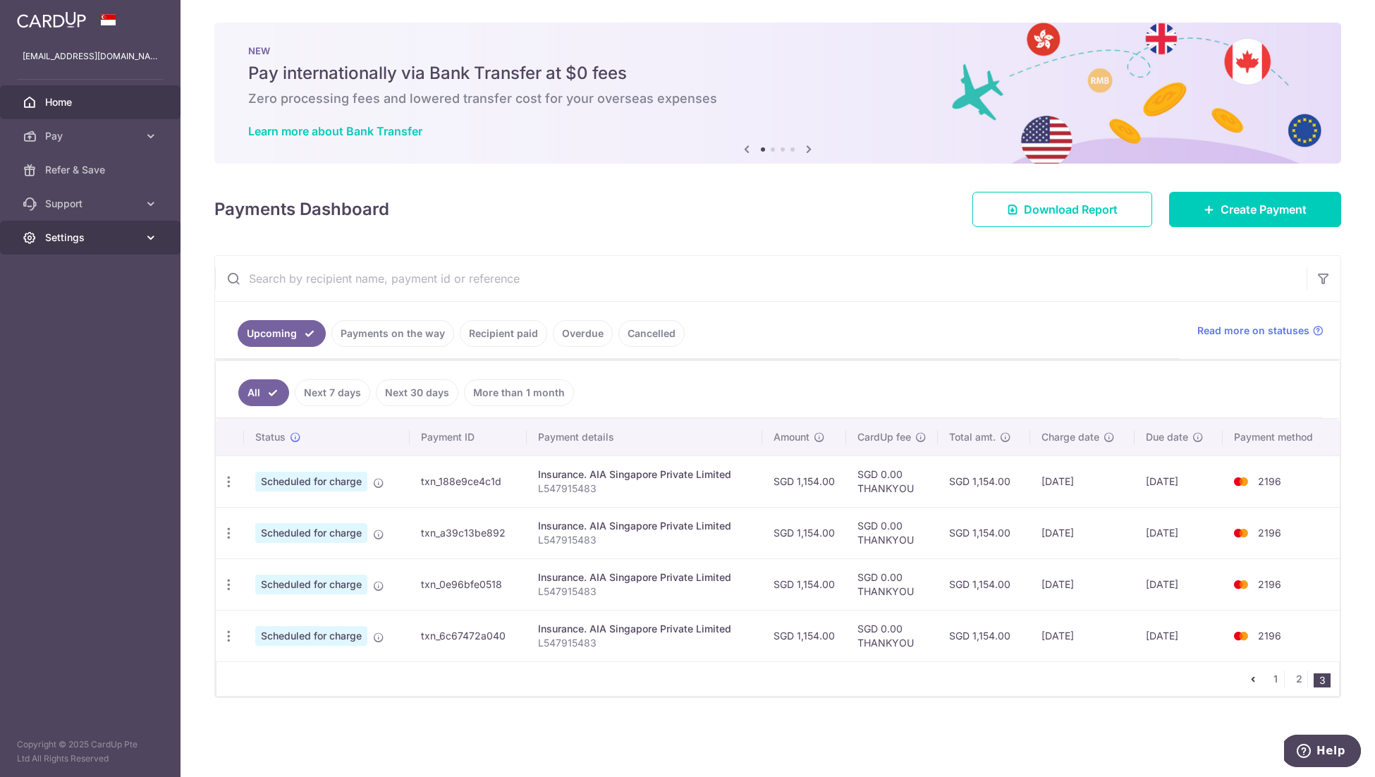
click at [133, 242] on span "Settings" at bounding box center [91, 238] width 93 height 14
click at [110, 302] on span "Logout" at bounding box center [91, 305] width 93 height 14
